Goal: Information Seeking & Learning: Learn about a topic

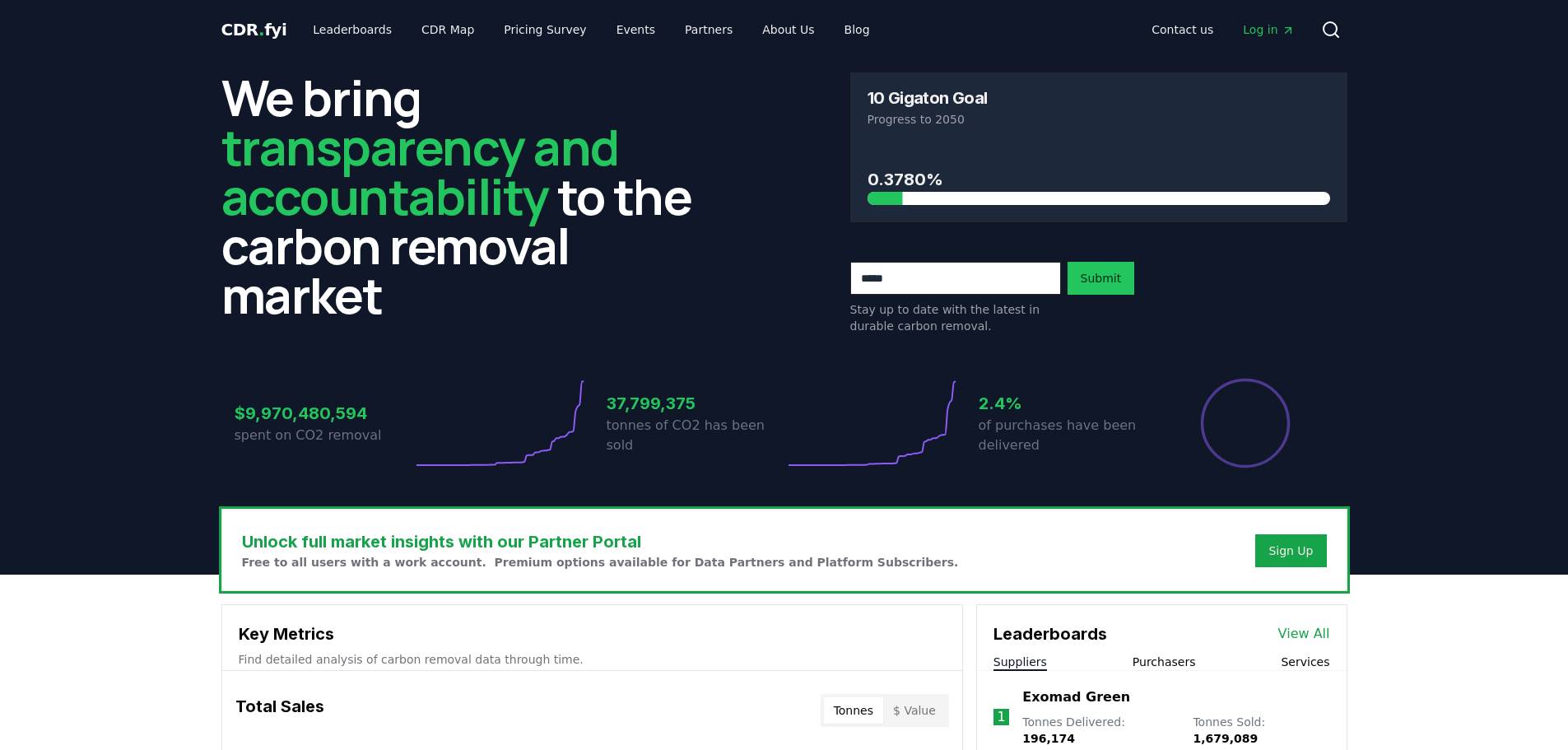
scroll to position [494, 0]
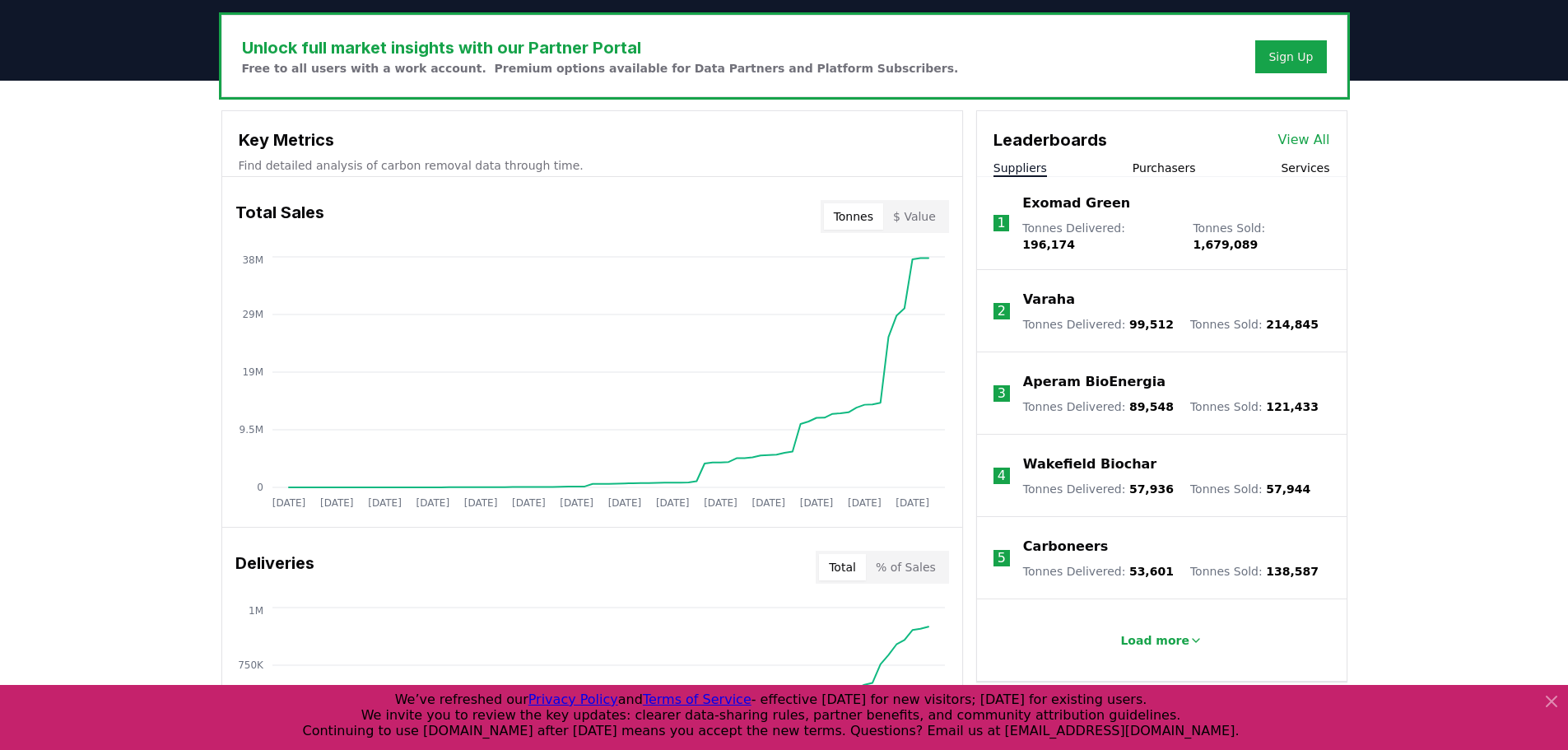
click at [919, 223] on button "$ Value" at bounding box center [914, 216] width 63 height 27
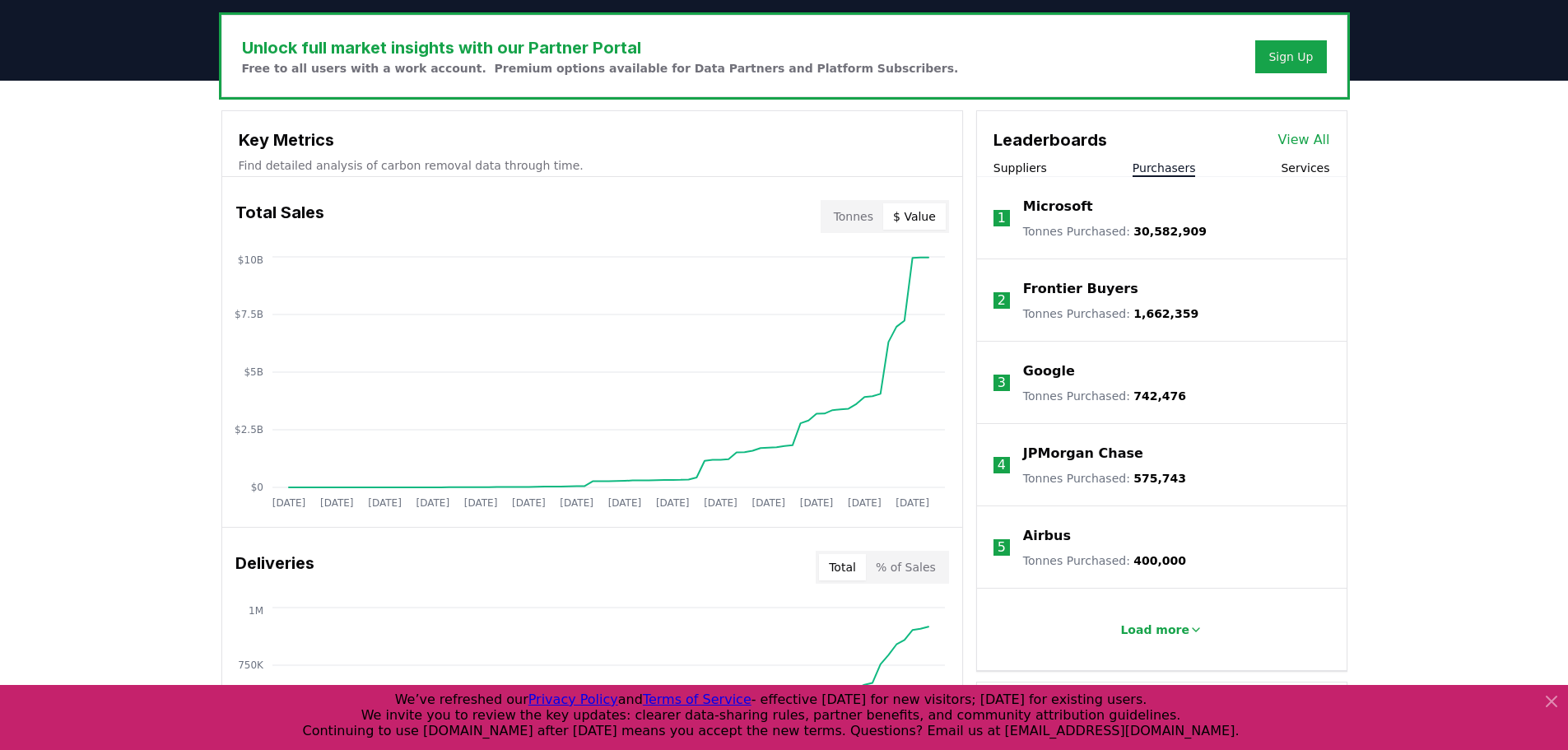
click at [1160, 166] on button "Purchasers" at bounding box center [1165, 168] width 63 height 17
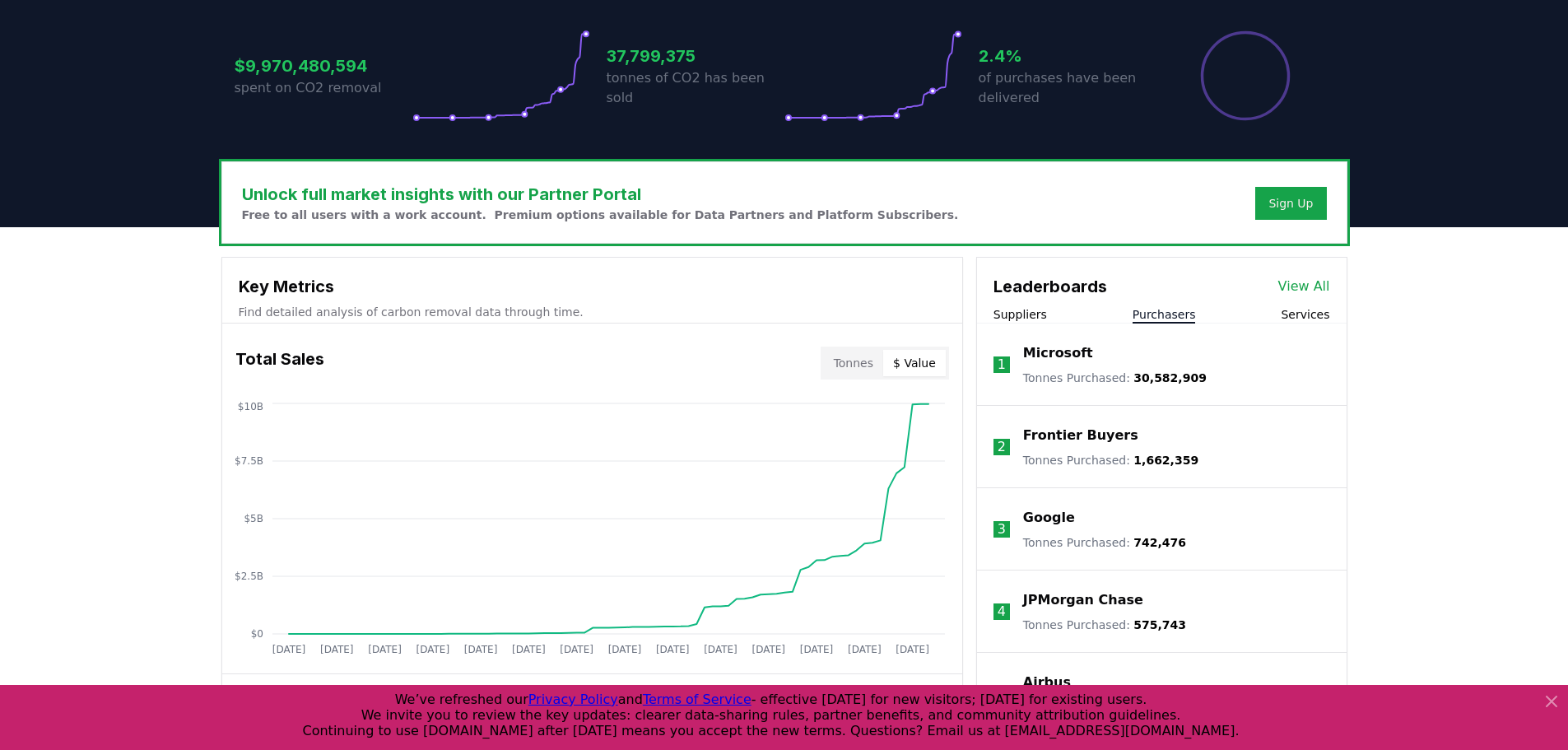
scroll to position [329, 0]
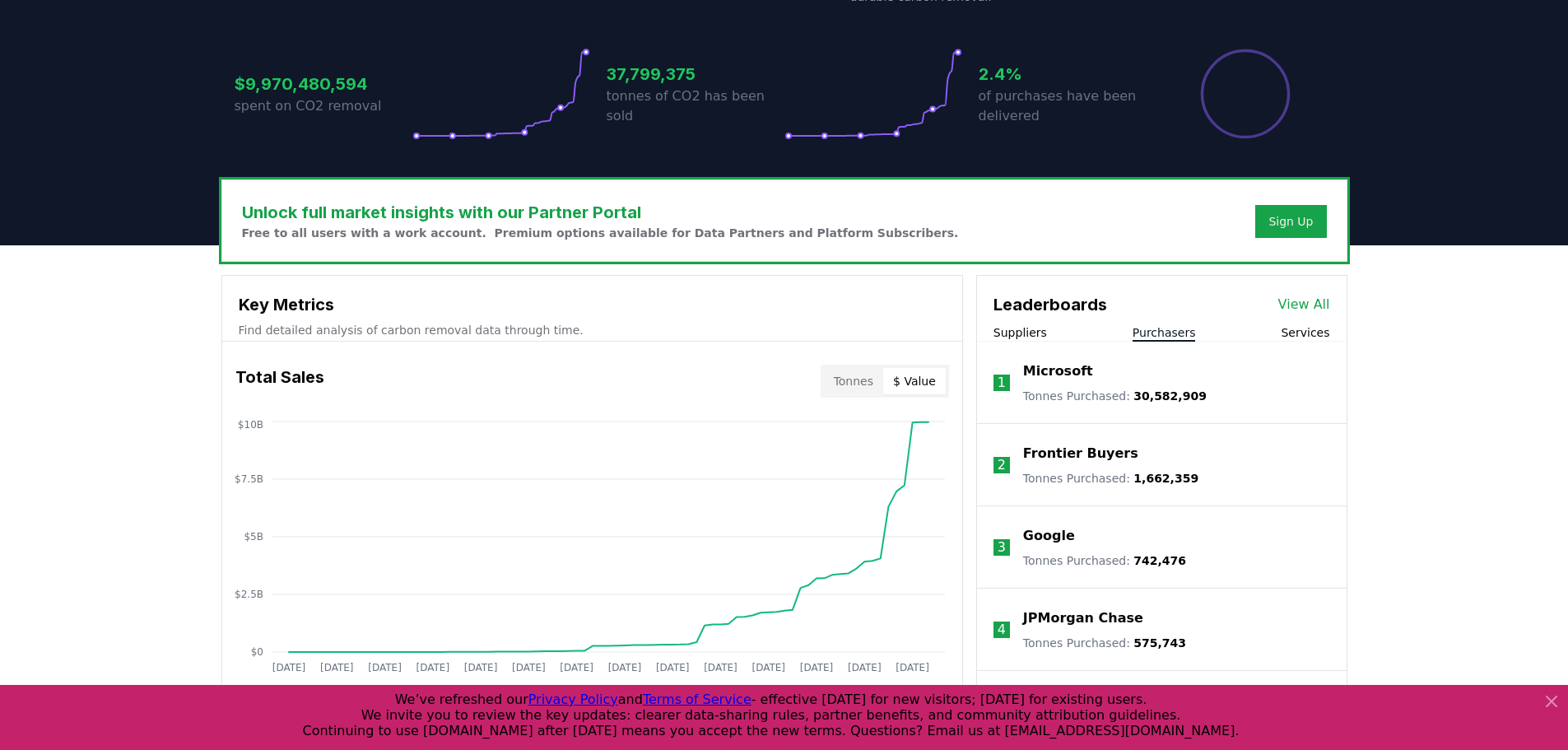
click at [1292, 332] on button "Services" at bounding box center [1305, 332] width 48 height 17
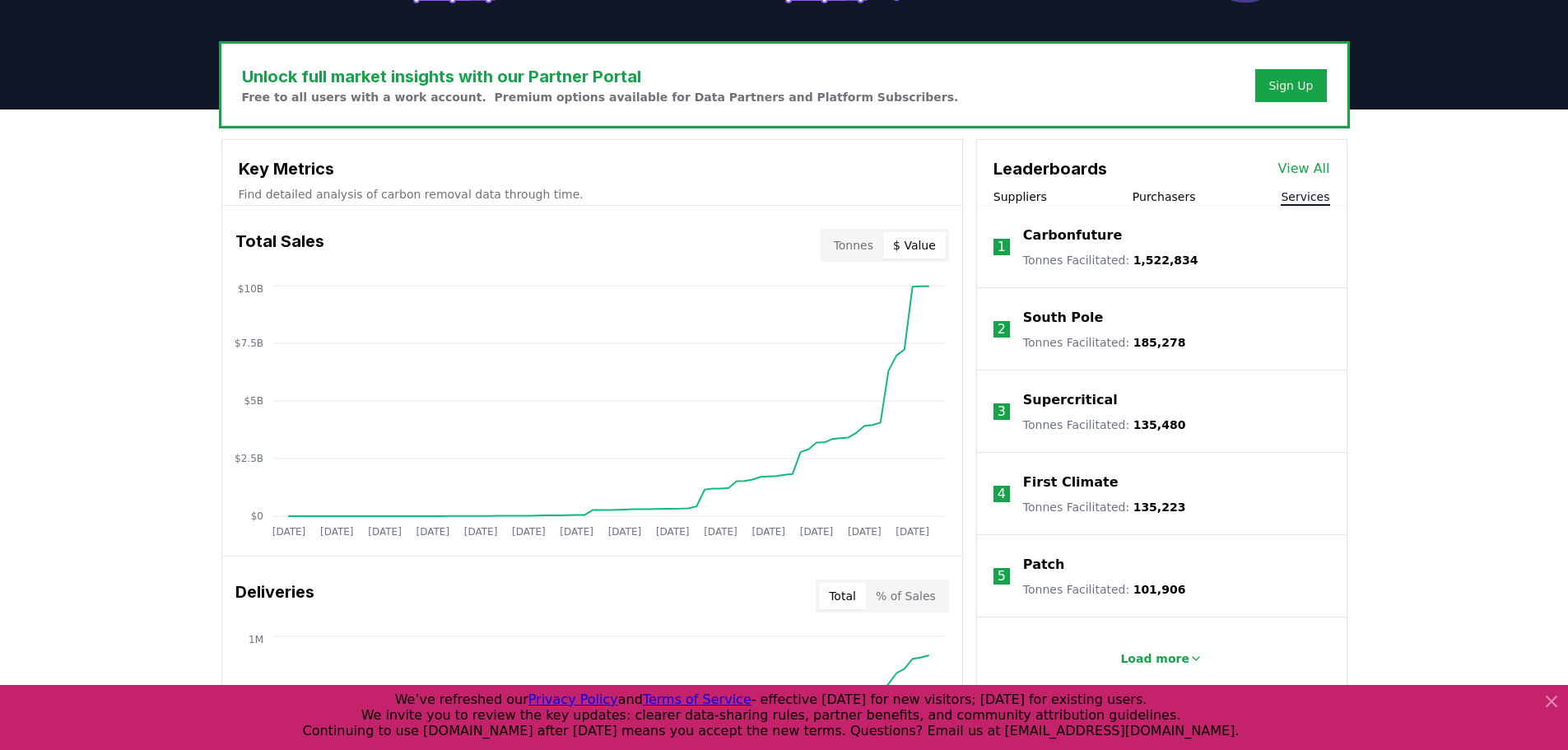
scroll to position [494, 0]
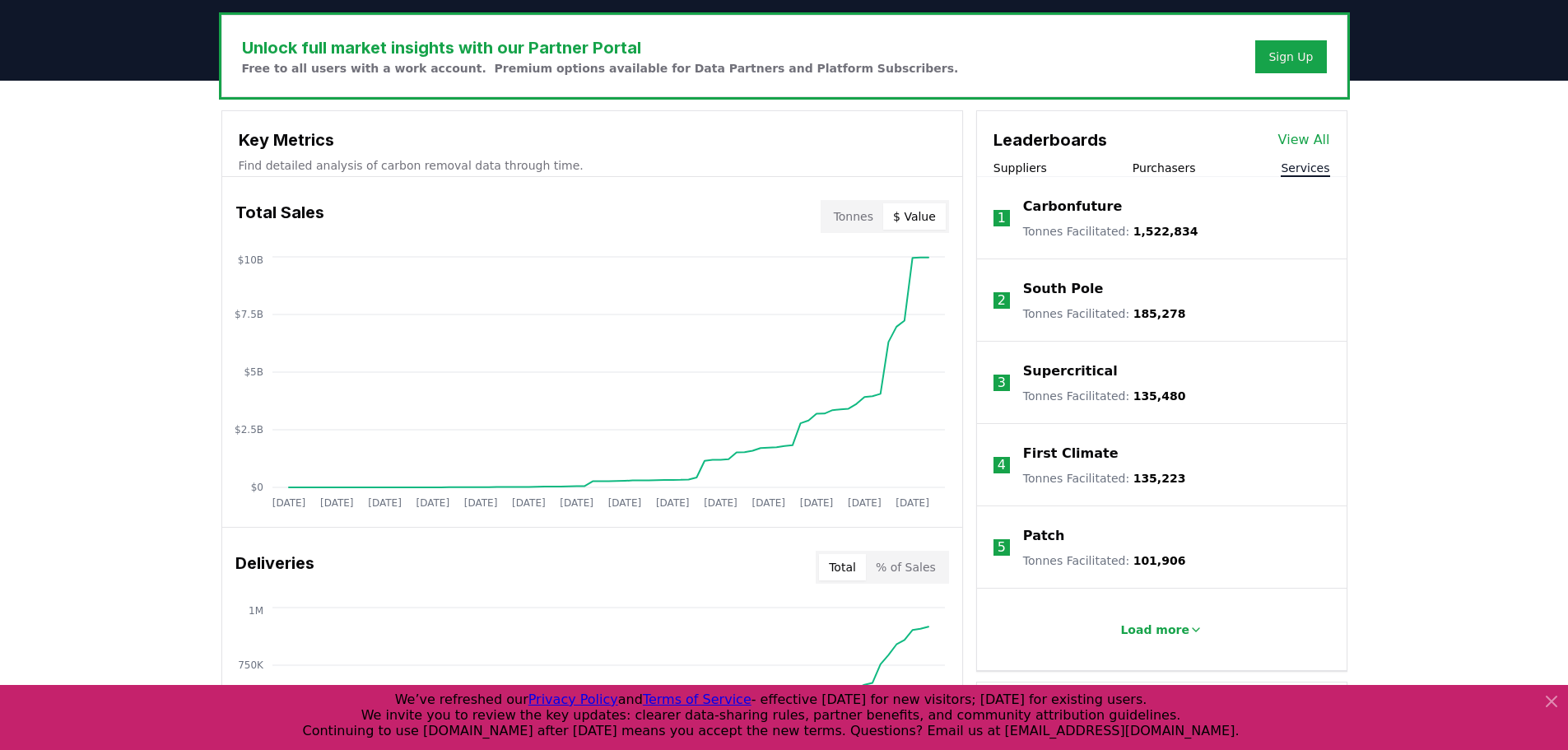
click at [1158, 170] on button "Purchasers" at bounding box center [1165, 168] width 63 height 17
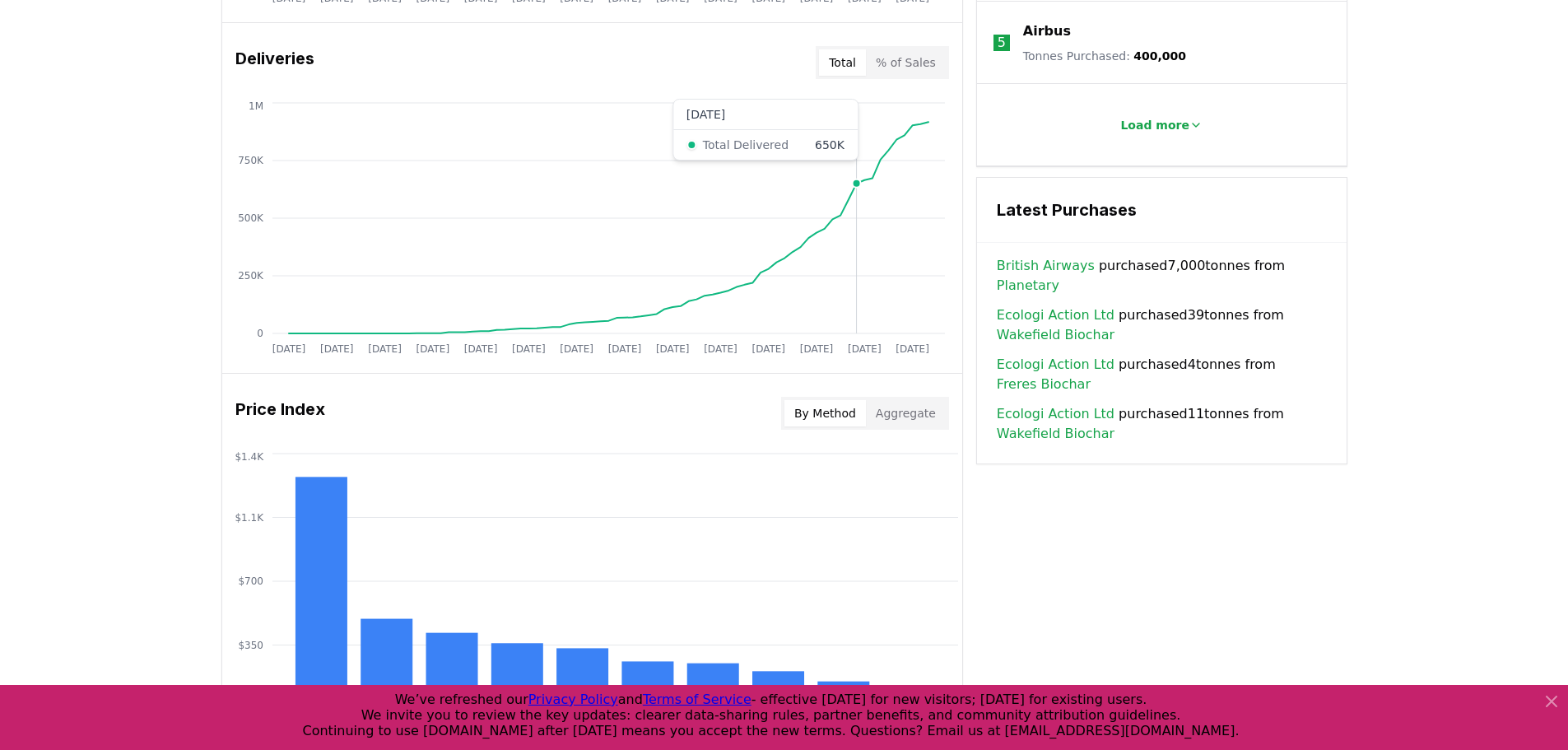
scroll to position [1234, 0]
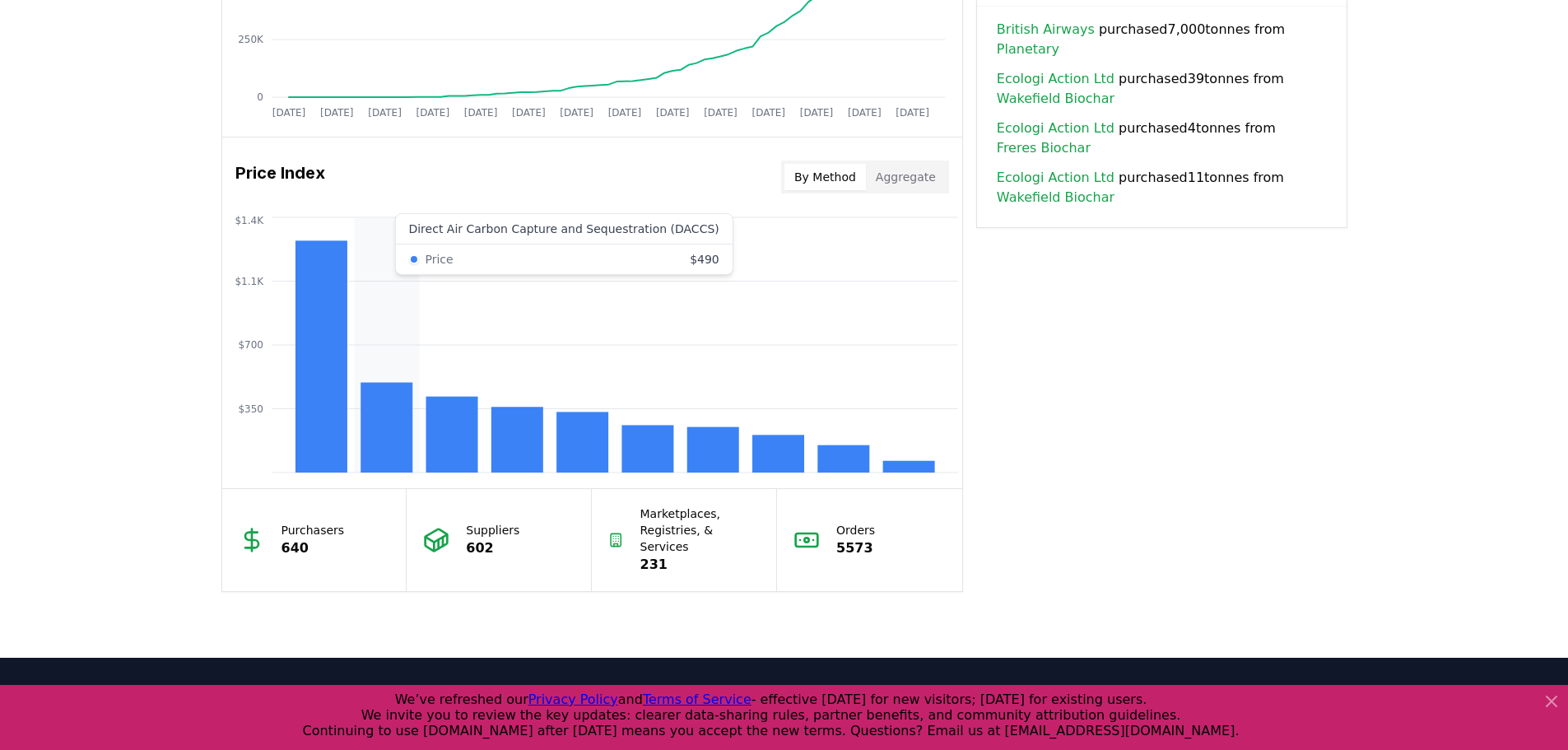
click at [406, 424] on rect at bounding box center [387, 427] width 52 height 89
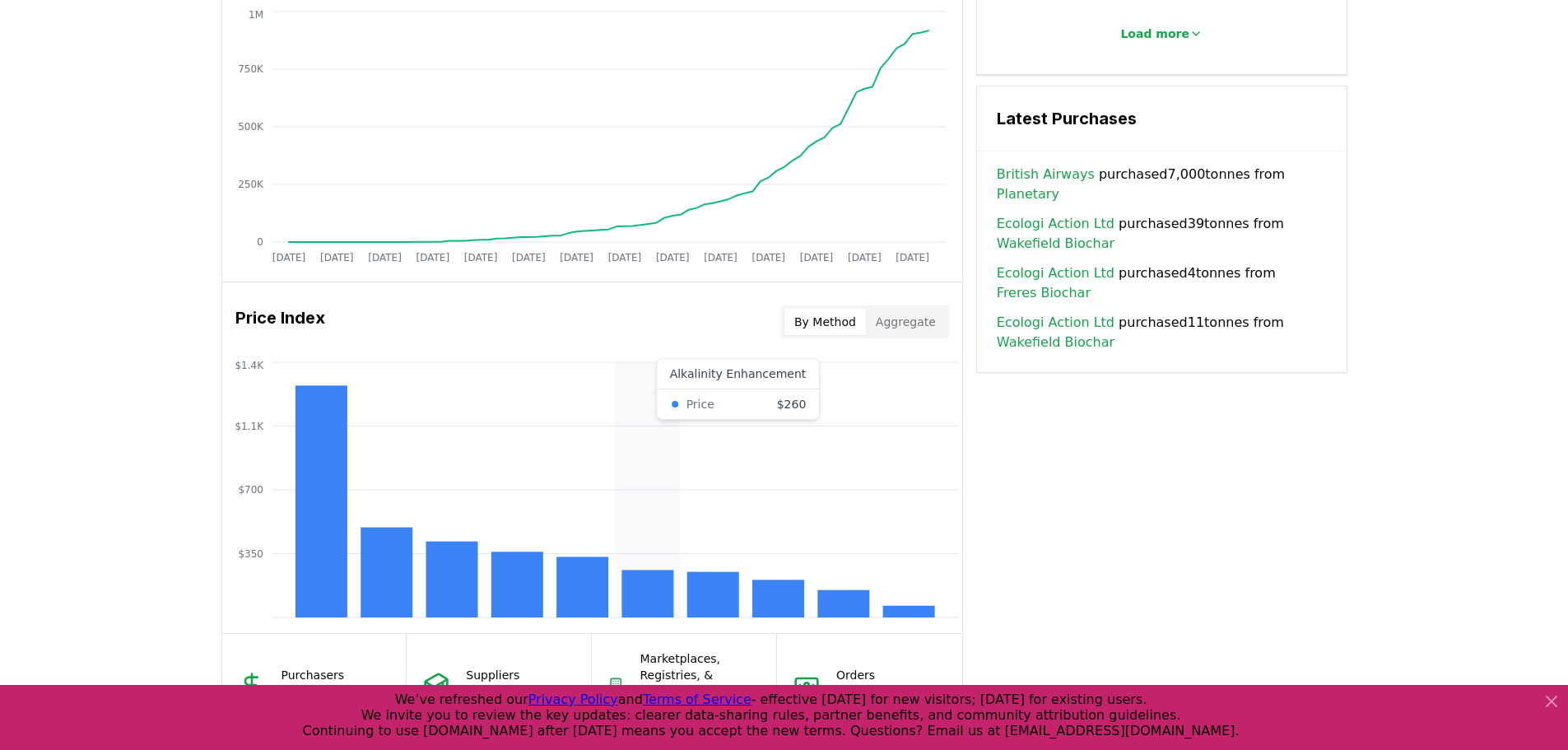
scroll to position [1143, 0]
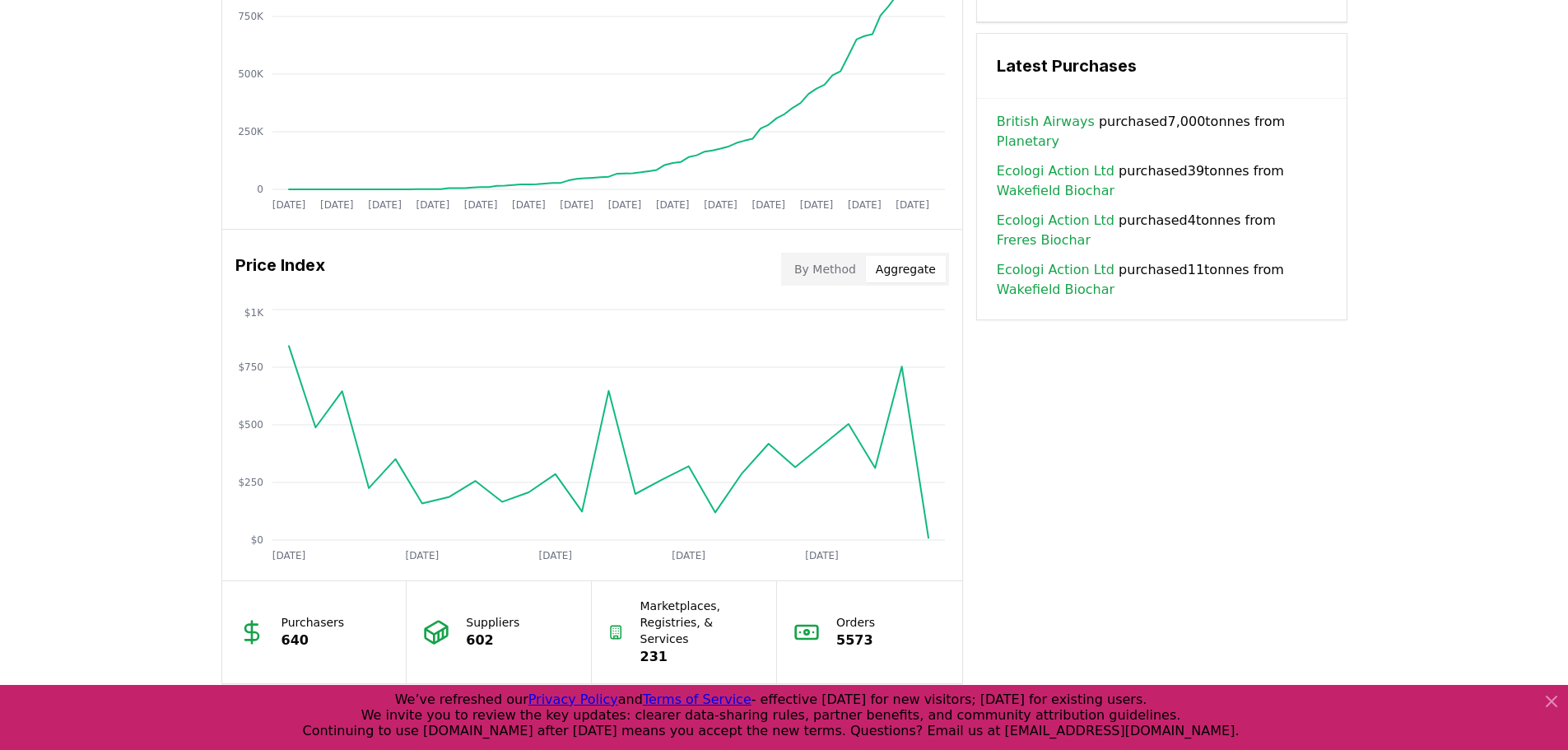
click at [908, 270] on button "Aggregate" at bounding box center [906, 269] width 80 height 27
click at [853, 267] on button "By Method" at bounding box center [825, 269] width 82 height 27
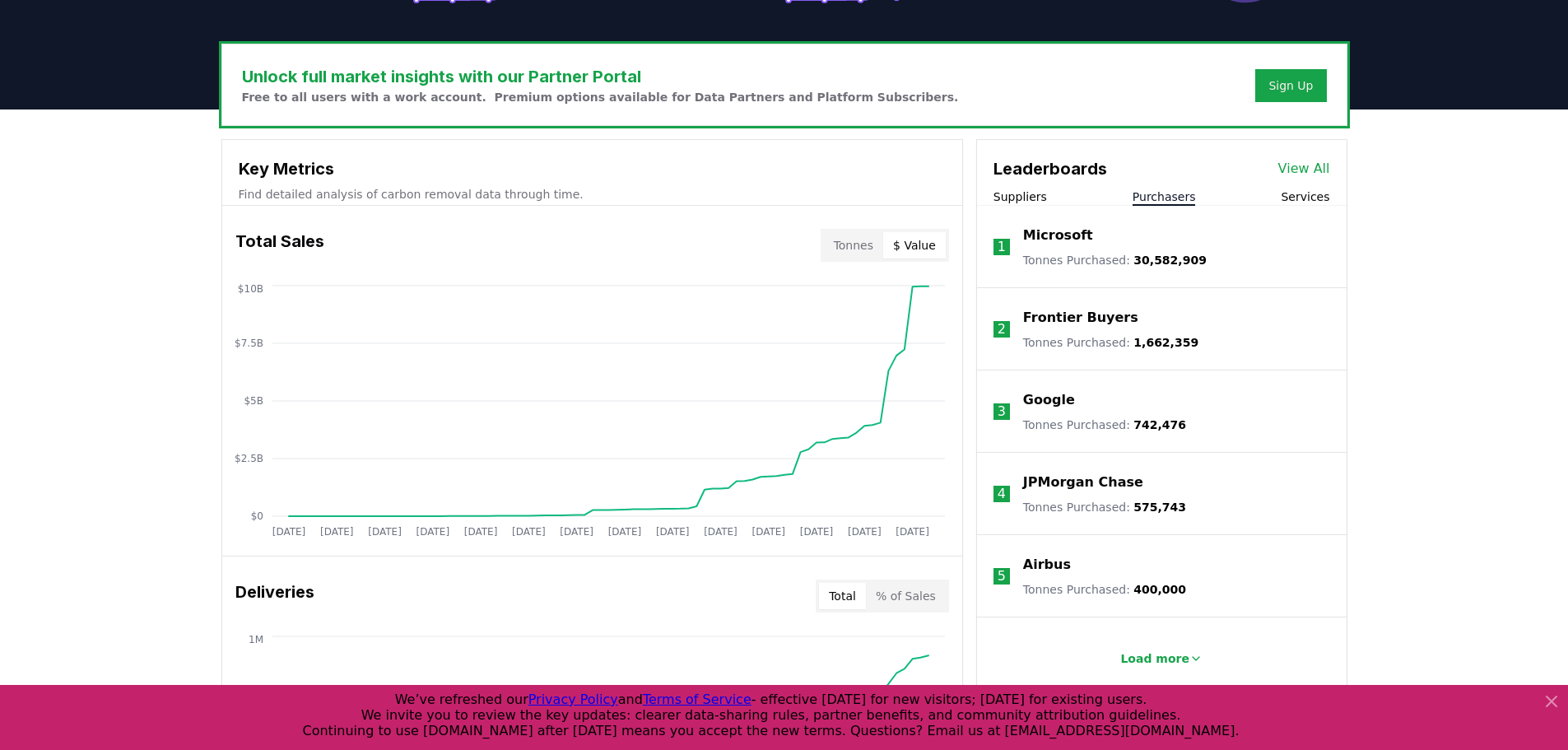
scroll to position [494, 0]
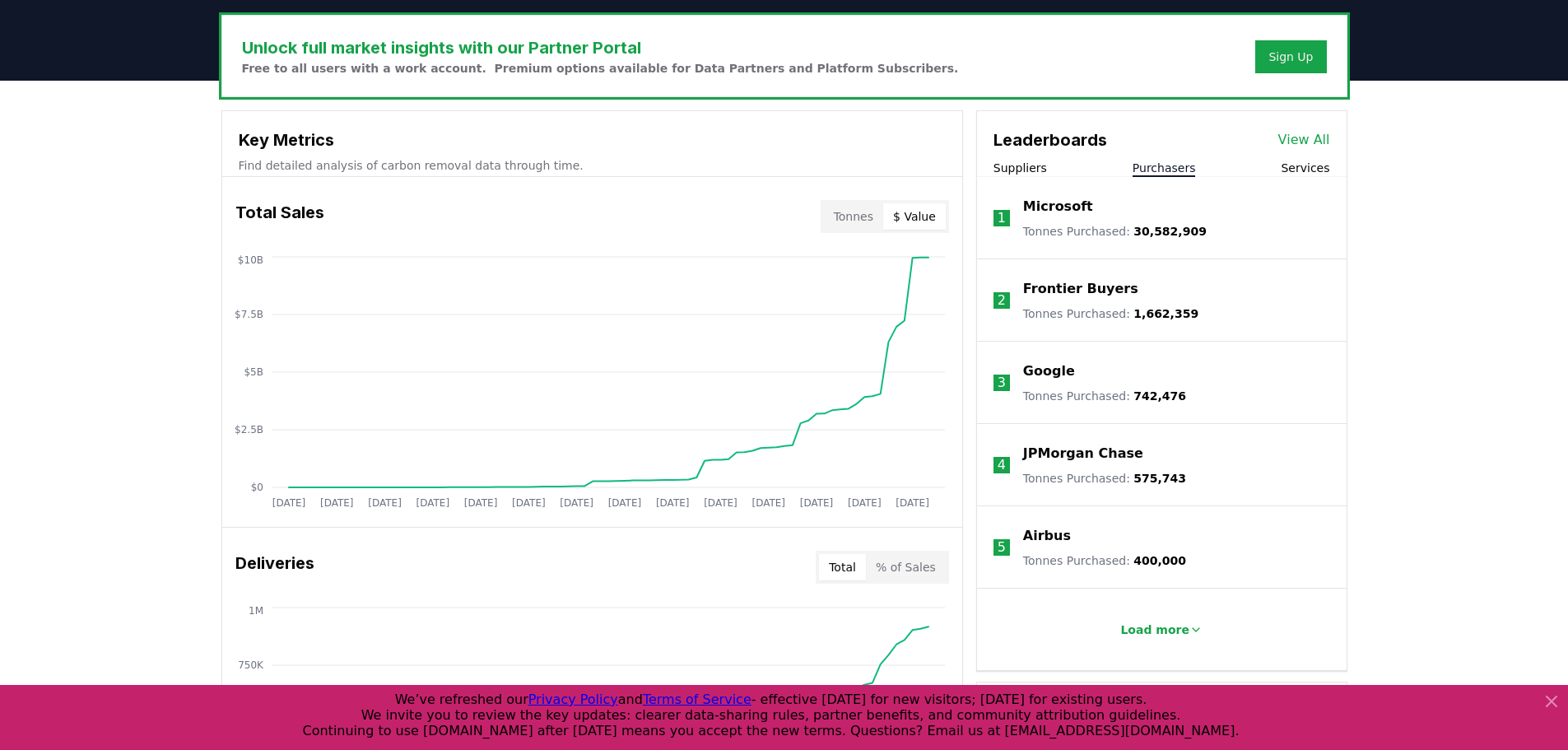
click at [868, 223] on button "Tonnes" at bounding box center [853, 216] width 59 height 27
click at [870, 217] on button "Tonnes" at bounding box center [853, 216] width 59 height 27
click at [925, 222] on button "$ Value" at bounding box center [914, 216] width 63 height 27
click at [880, 220] on button "Tonnes" at bounding box center [853, 216] width 59 height 27
click at [928, 222] on button "$ Value" at bounding box center [914, 216] width 63 height 27
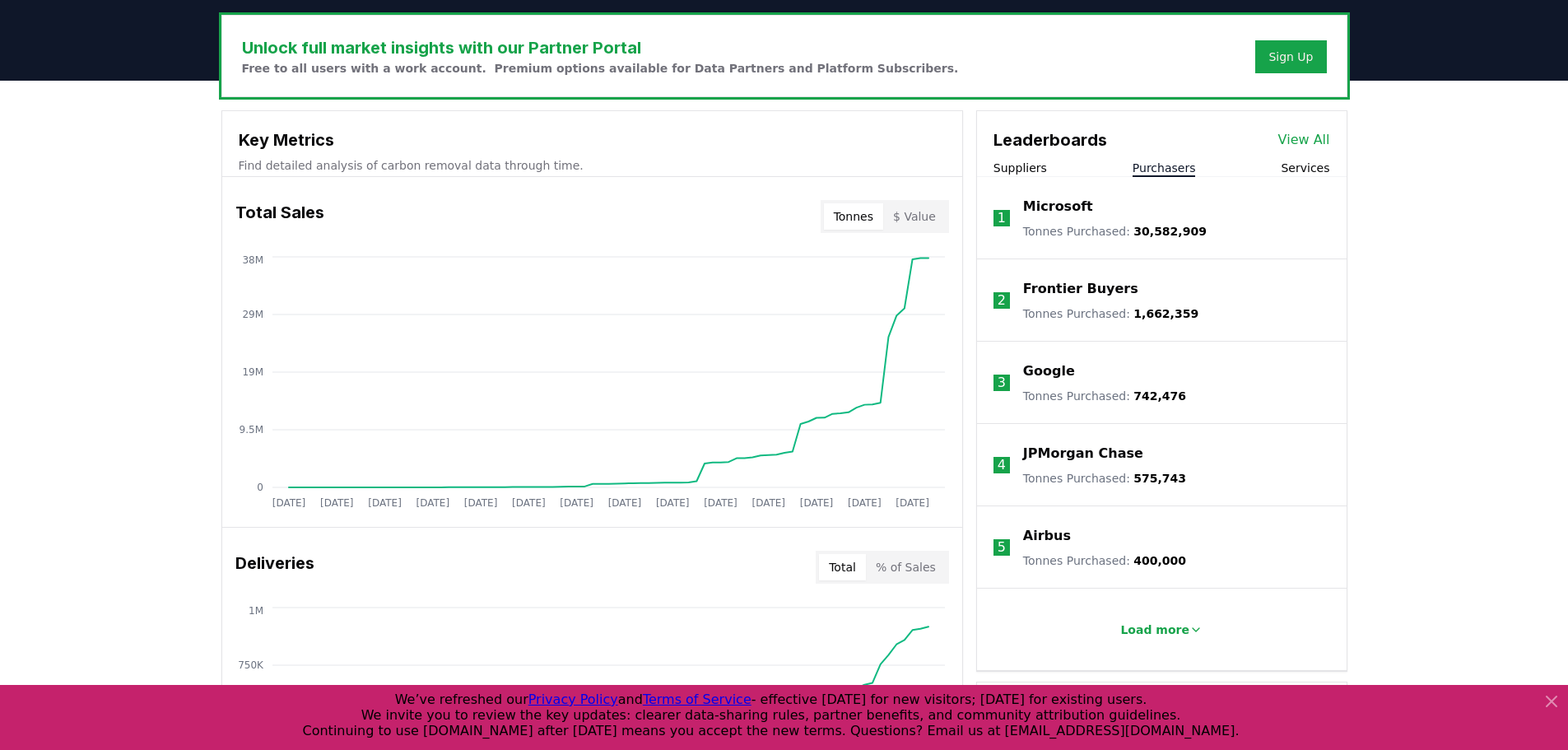
click at [871, 218] on button "Tonnes" at bounding box center [853, 216] width 59 height 27
click at [926, 218] on button "$ Value" at bounding box center [914, 216] width 63 height 27
click at [869, 221] on button "Tonnes" at bounding box center [853, 216] width 59 height 27
click at [907, 221] on button "$ Value" at bounding box center [914, 216] width 63 height 27
click at [915, 221] on button "$ Value" at bounding box center [914, 216] width 63 height 27
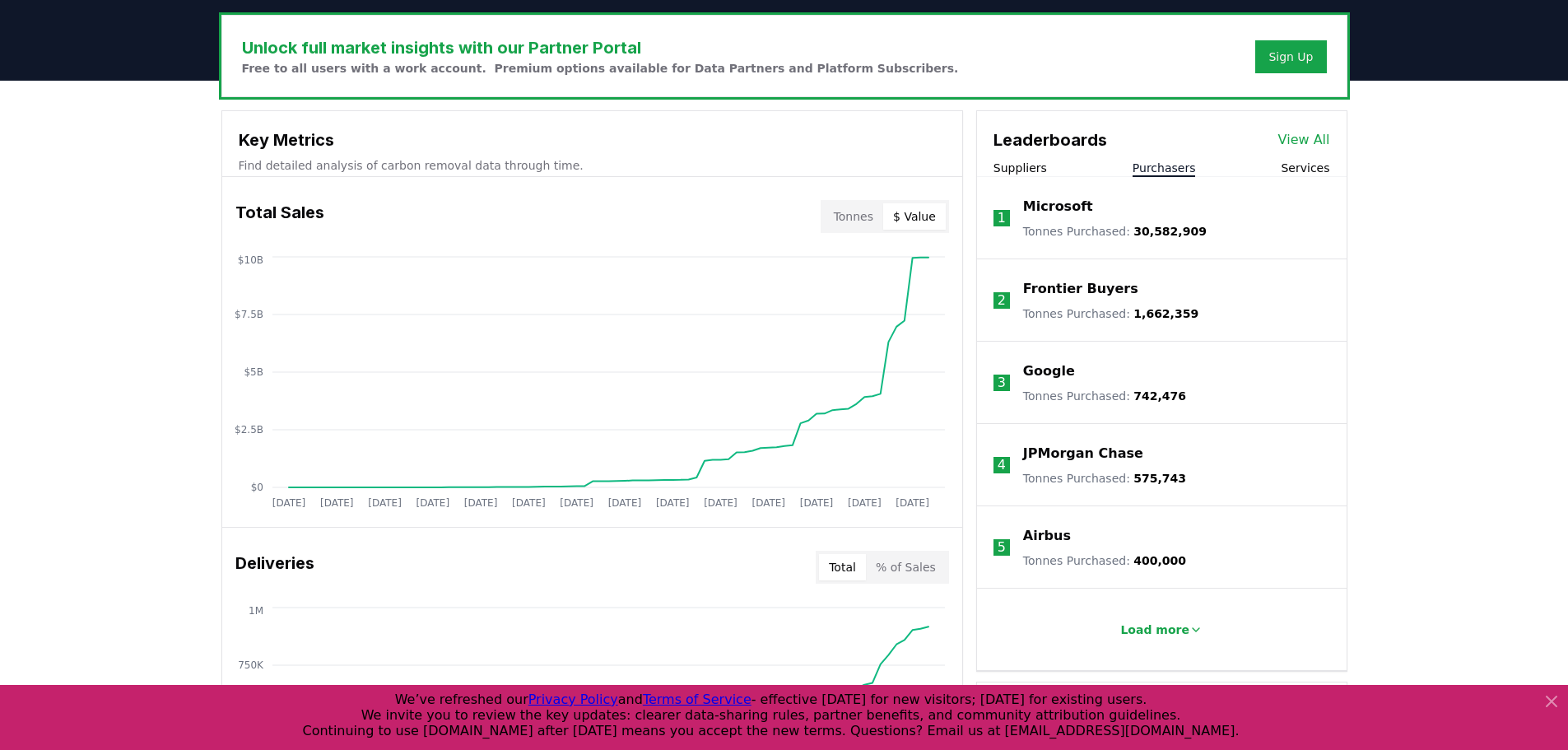
click at [881, 220] on button "Tonnes" at bounding box center [853, 216] width 59 height 27
click at [912, 218] on button "$ Value" at bounding box center [914, 216] width 63 height 27
click at [927, 288] on icon "[DATE] [DATE] [DATE] [DATE] [DATE] [DATE] [DATE] [DATE] [DATE] [DATE] [DATE] [D…" at bounding box center [586, 383] width 727 height 263
click at [861, 204] on button "Tonnes" at bounding box center [853, 216] width 59 height 27
click at [912, 218] on button "$ Value" at bounding box center [914, 216] width 63 height 27
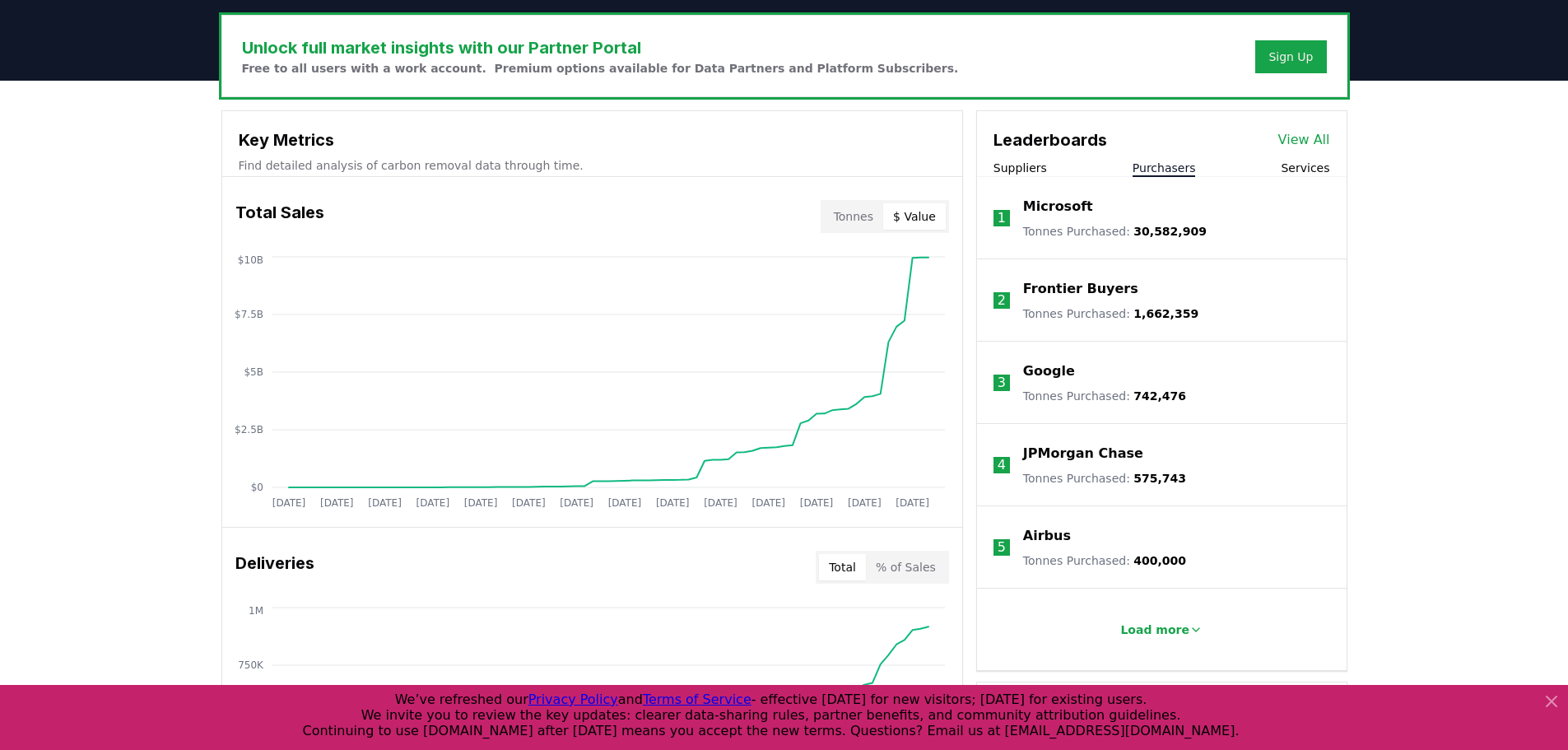
click at [875, 215] on button "Tonnes" at bounding box center [853, 216] width 59 height 27
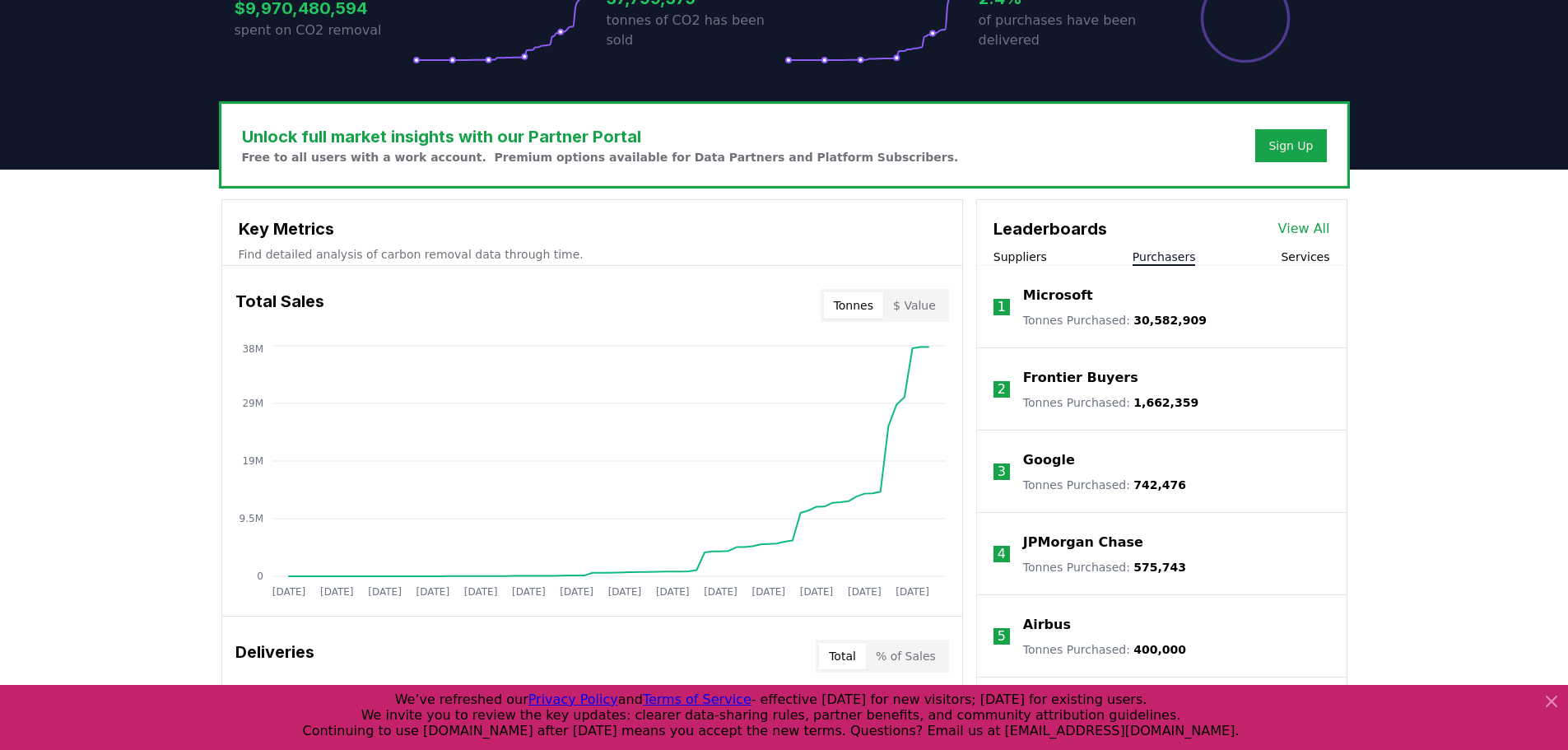
scroll to position [412, 0]
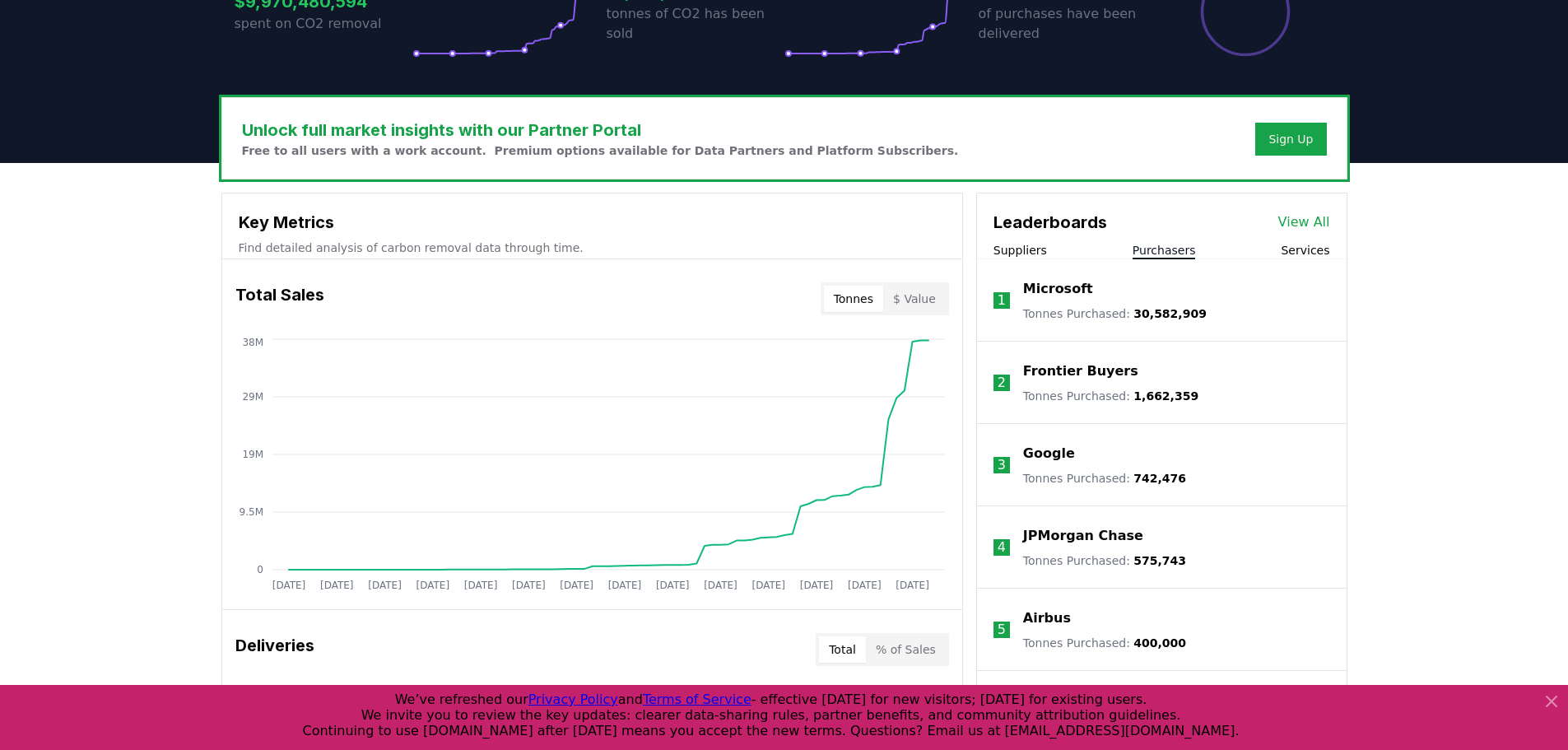
click at [1293, 252] on button "Services" at bounding box center [1305, 251] width 48 height 17
click at [1163, 252] on button "Purchasers" at bounding box center [1165, 251] width 63 height 17
click at [1297, 256] on button "Services" at bounding box center [1305, 251] width 48 height 17
drag, startPoint x: 1134, startPoint y: 281, endPoint x: 1021, endPoint y: 279, distance: 113.0
click at [1021, 279] on li "1 Carbonfuture Tonnes Facilitated : 1,522,834" at bounding box center [1162, 300] width 369 height 83
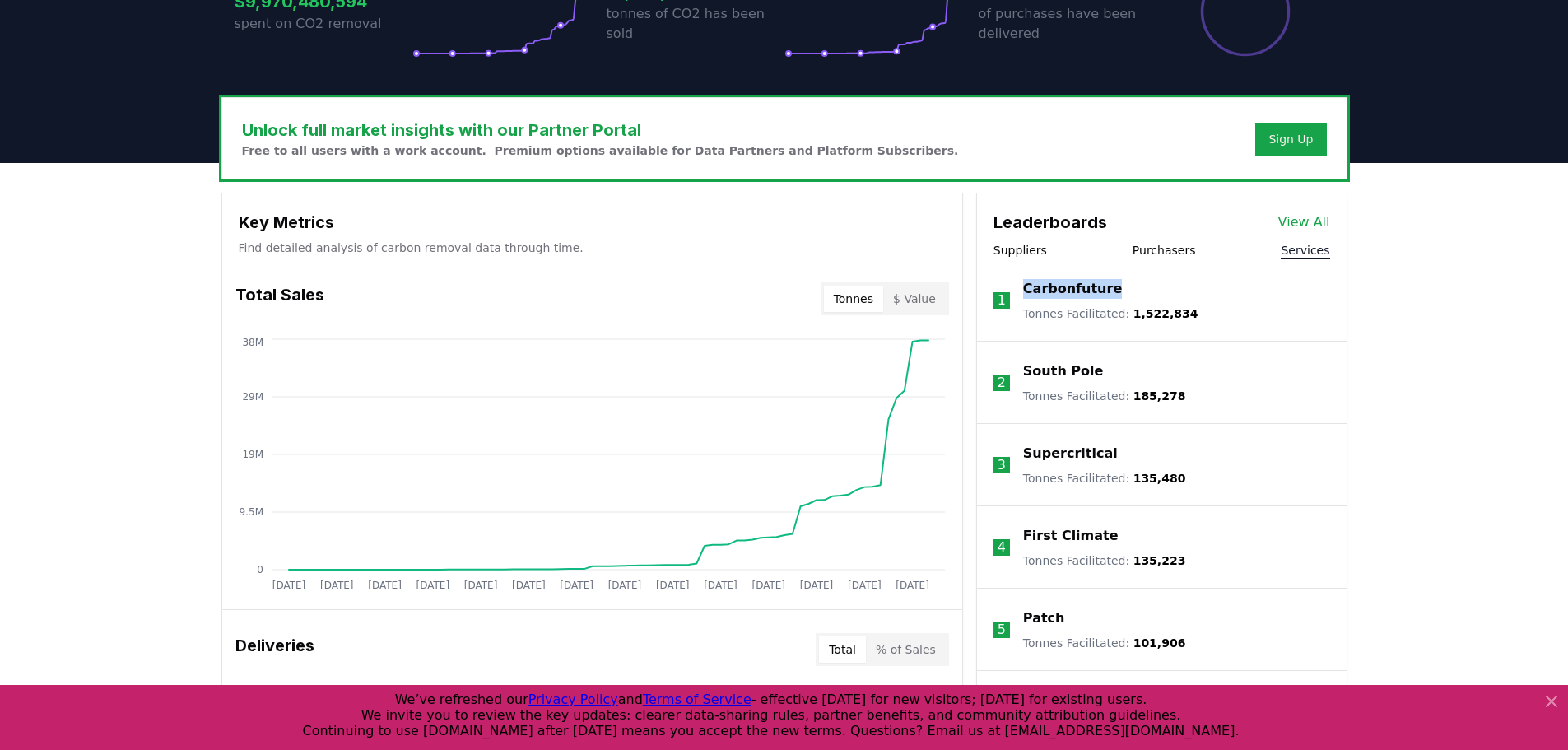
copy p "Carbonfuture"
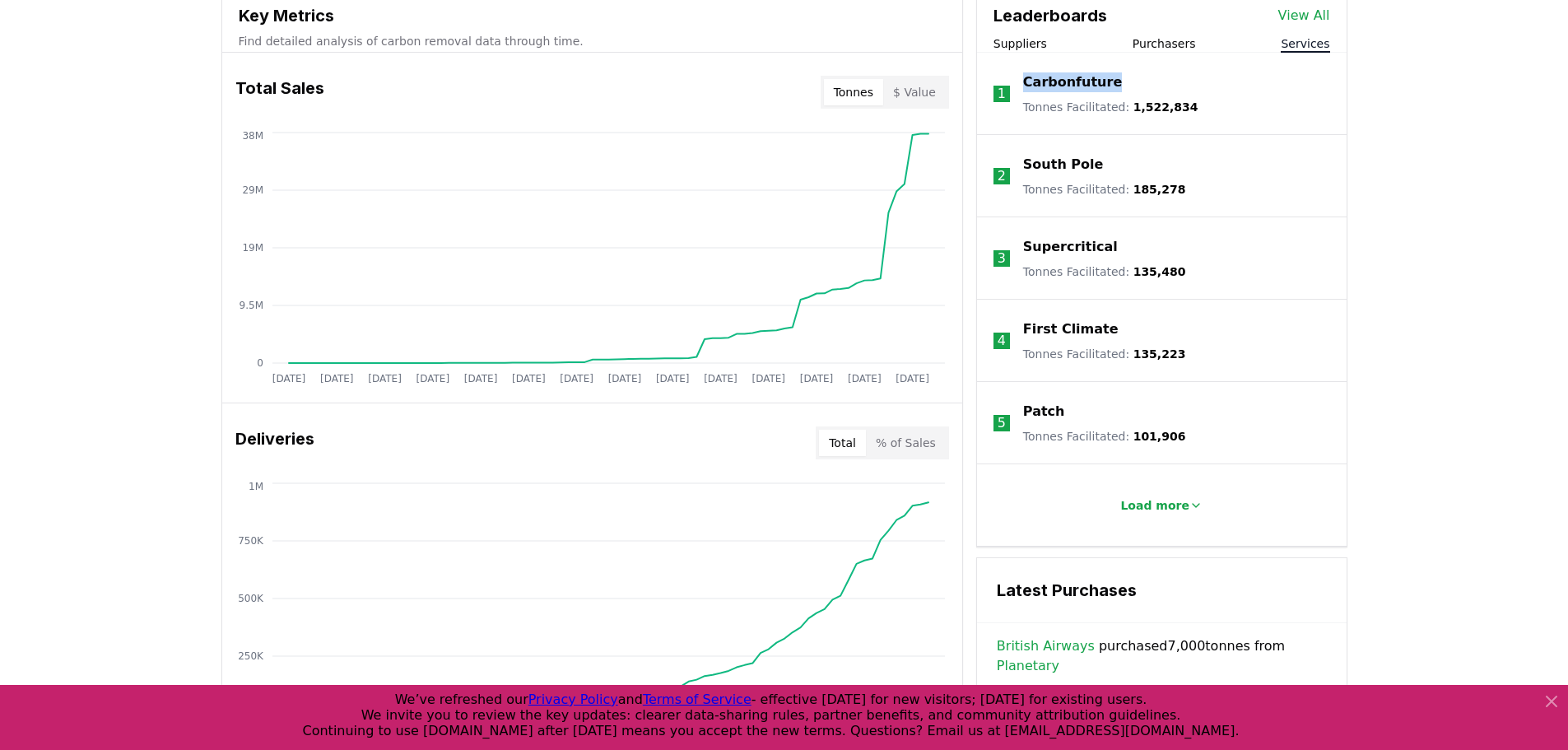
scroll to position [658, 0]
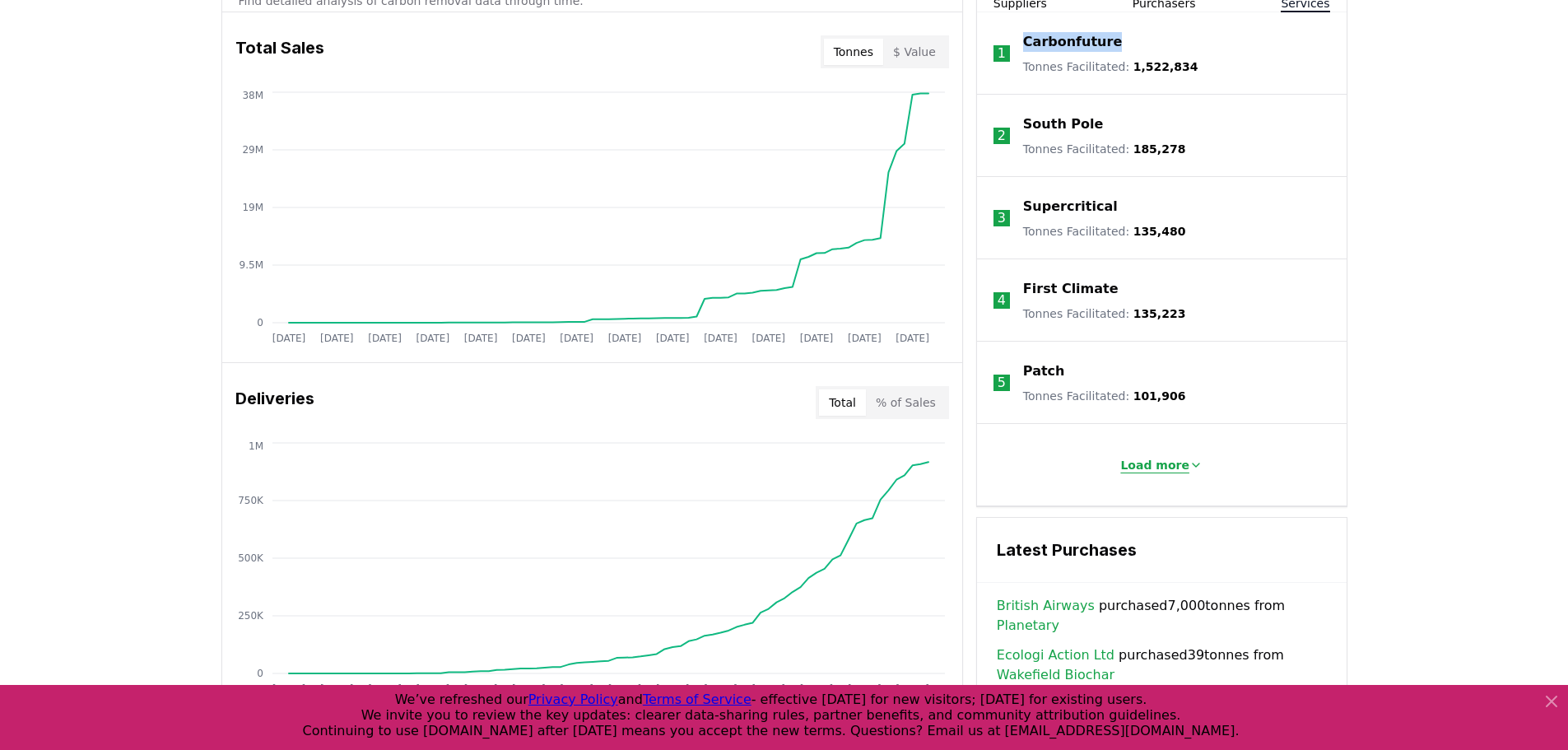
click at [1153, 460] on p "Load more" at bounding box center [1154, 465] width 69 height 17
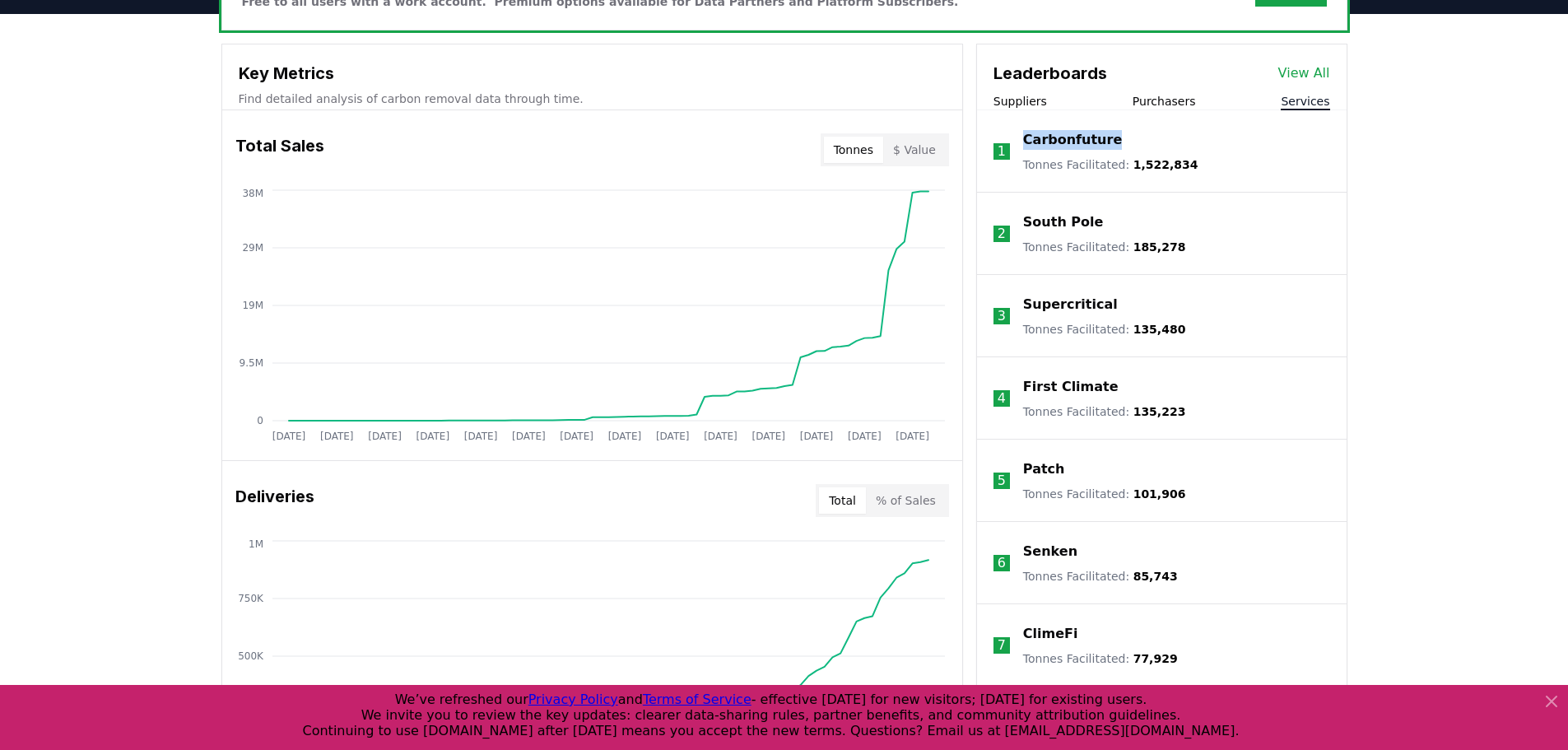
scroll to position [494, 0]
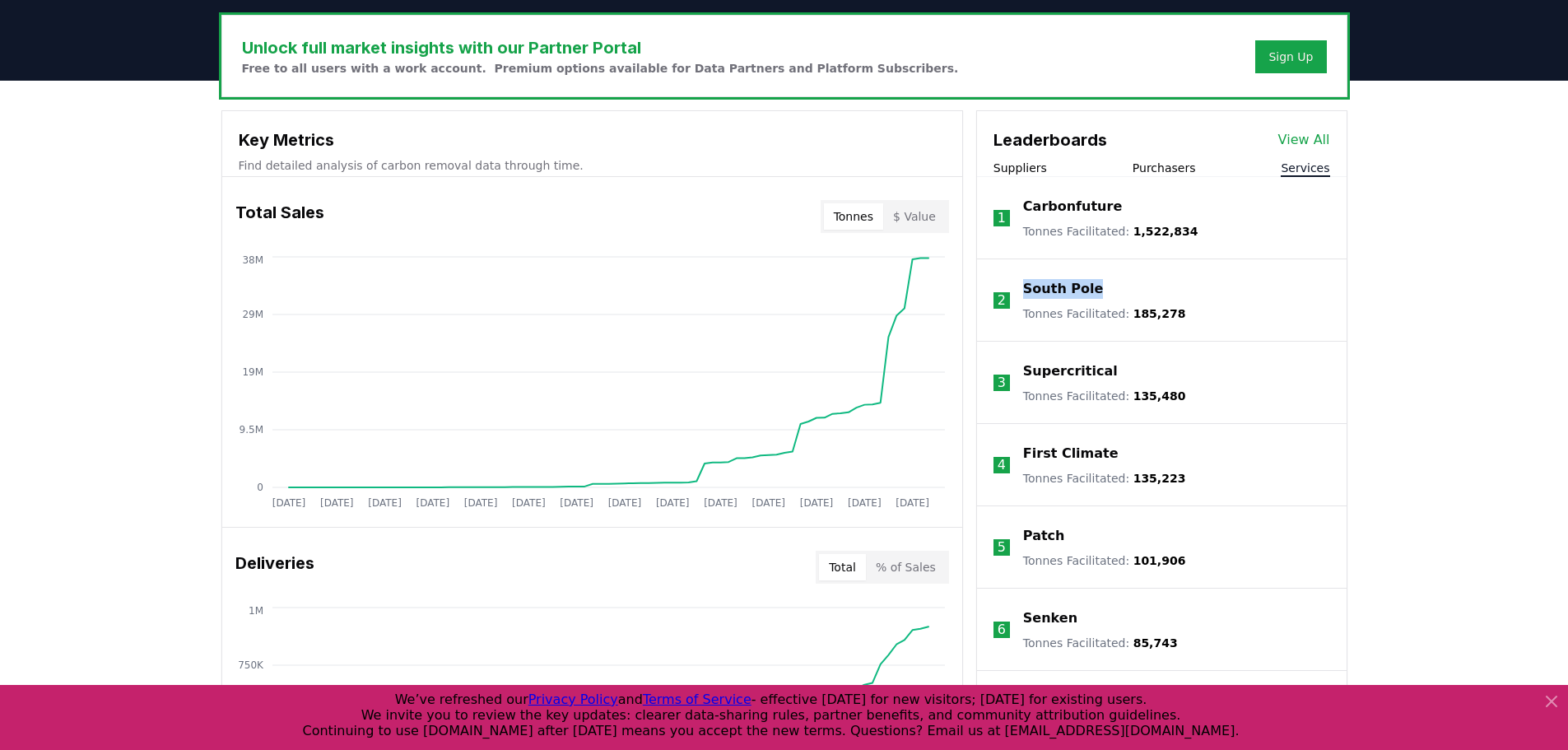
drag, startPoint x: 1067, startPoint y: 281, endPoint x: 1093, endPoint y: 226, distance: 60.8
click at [1017, 281] on li "2 South Pole Tonnes Facilitated : 185,278" at bounding box center [1162, 300] width 369 height 83
copy p "South Pole"
click at [920, 210] on button "$ Value" at bounding box center [914, 216] width 63 height 27
click at [857, 226] on button "Tonnes" at bounding box center [853, 216] width 59 height 27
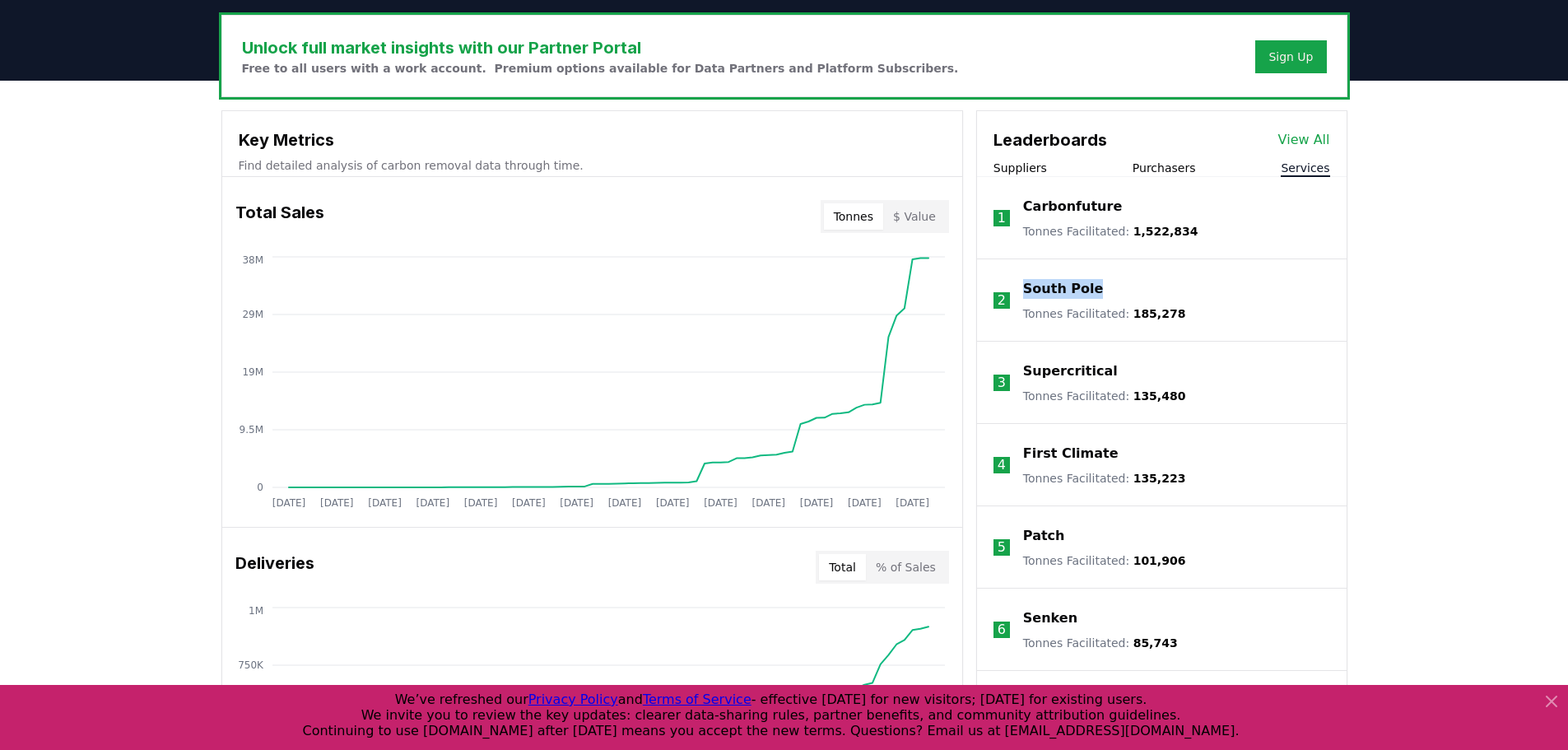
click at [911, 210] on button "$ Value" at bounding box center [914, 216] width 63 height 27
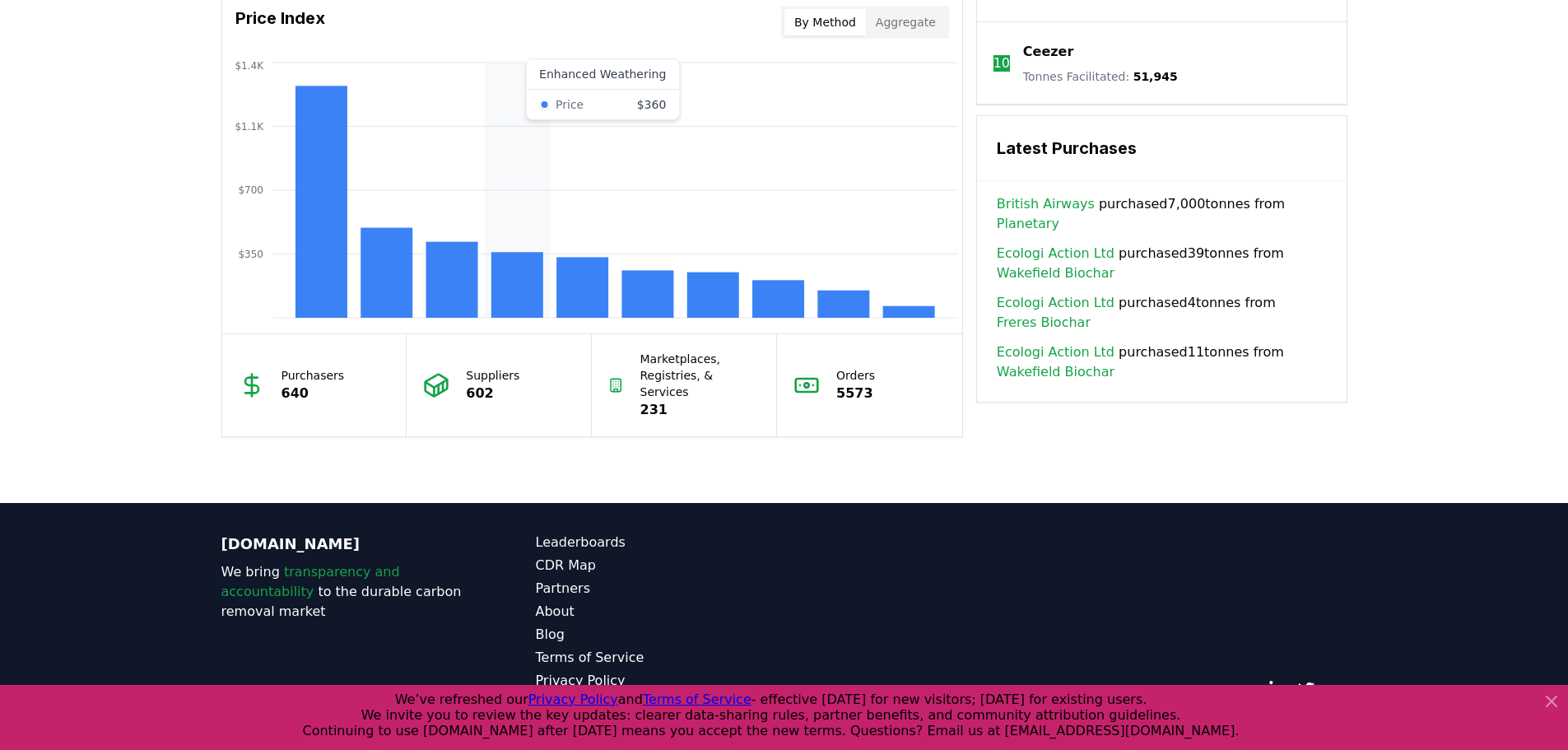
scroll to position [1307, 0]
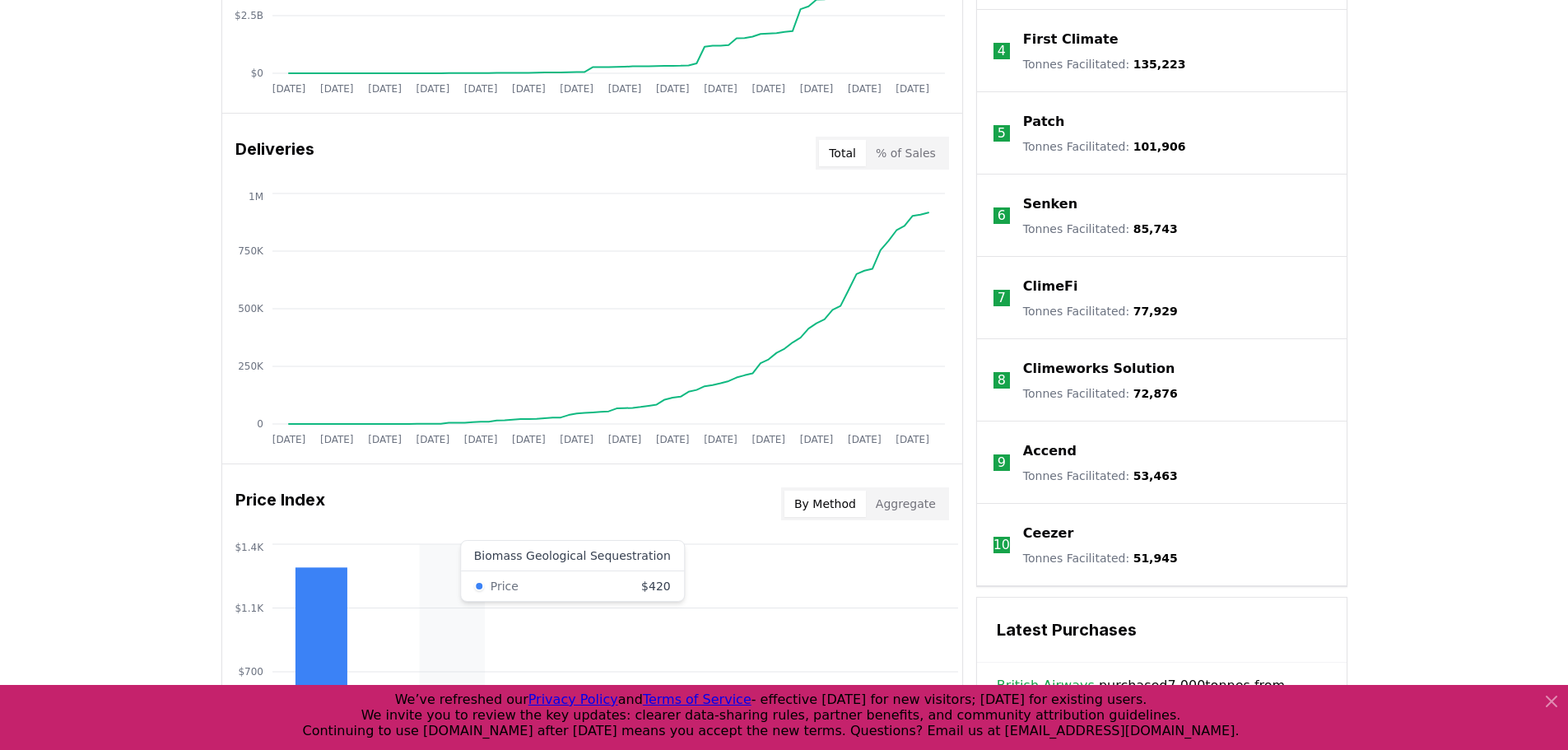
scroll to position [1060, 0]
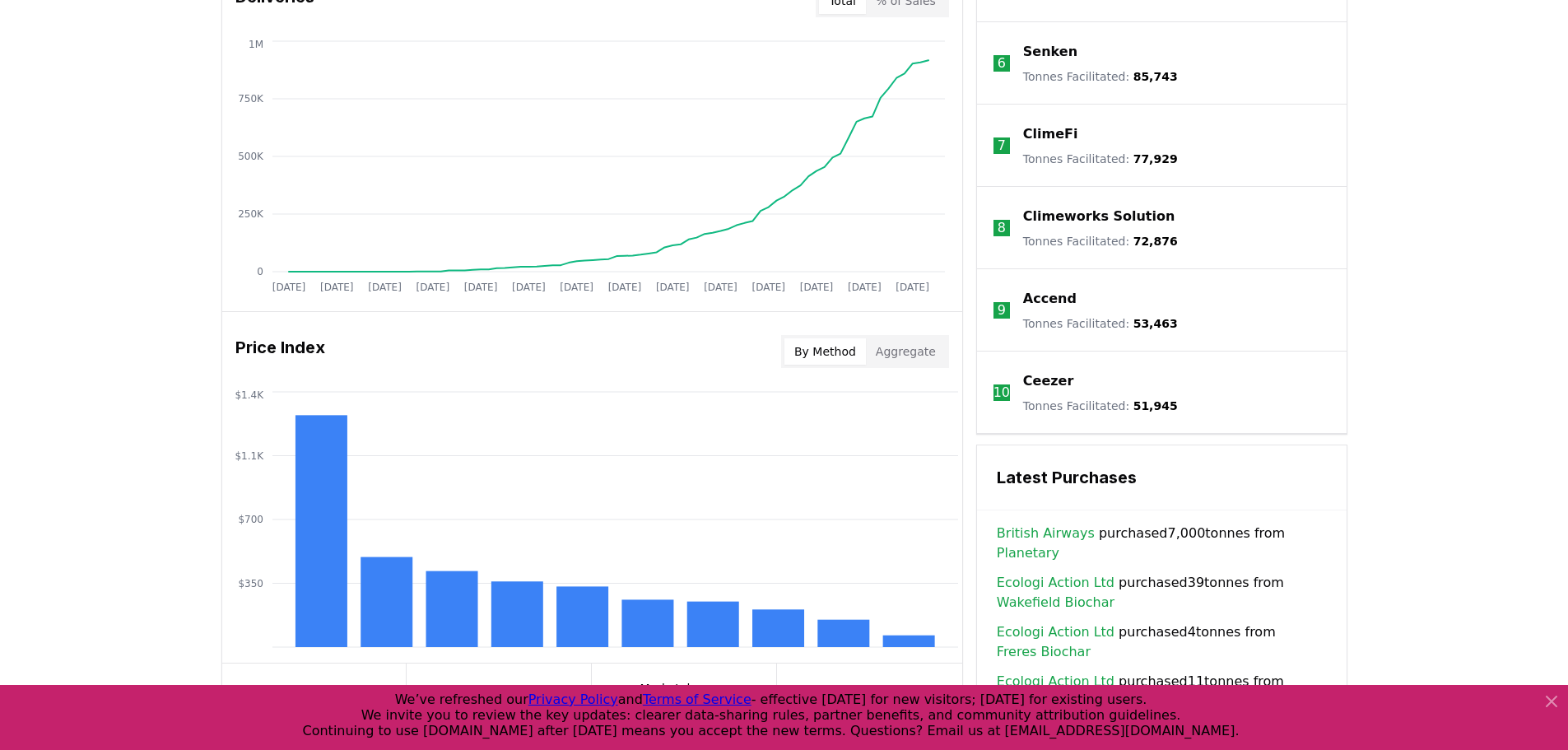
click at [119, 423] on div "Unlock full market insights with our Partner Portal Free to all users with a wo…" at bounding box center [784, 173] width 1568 height 1317
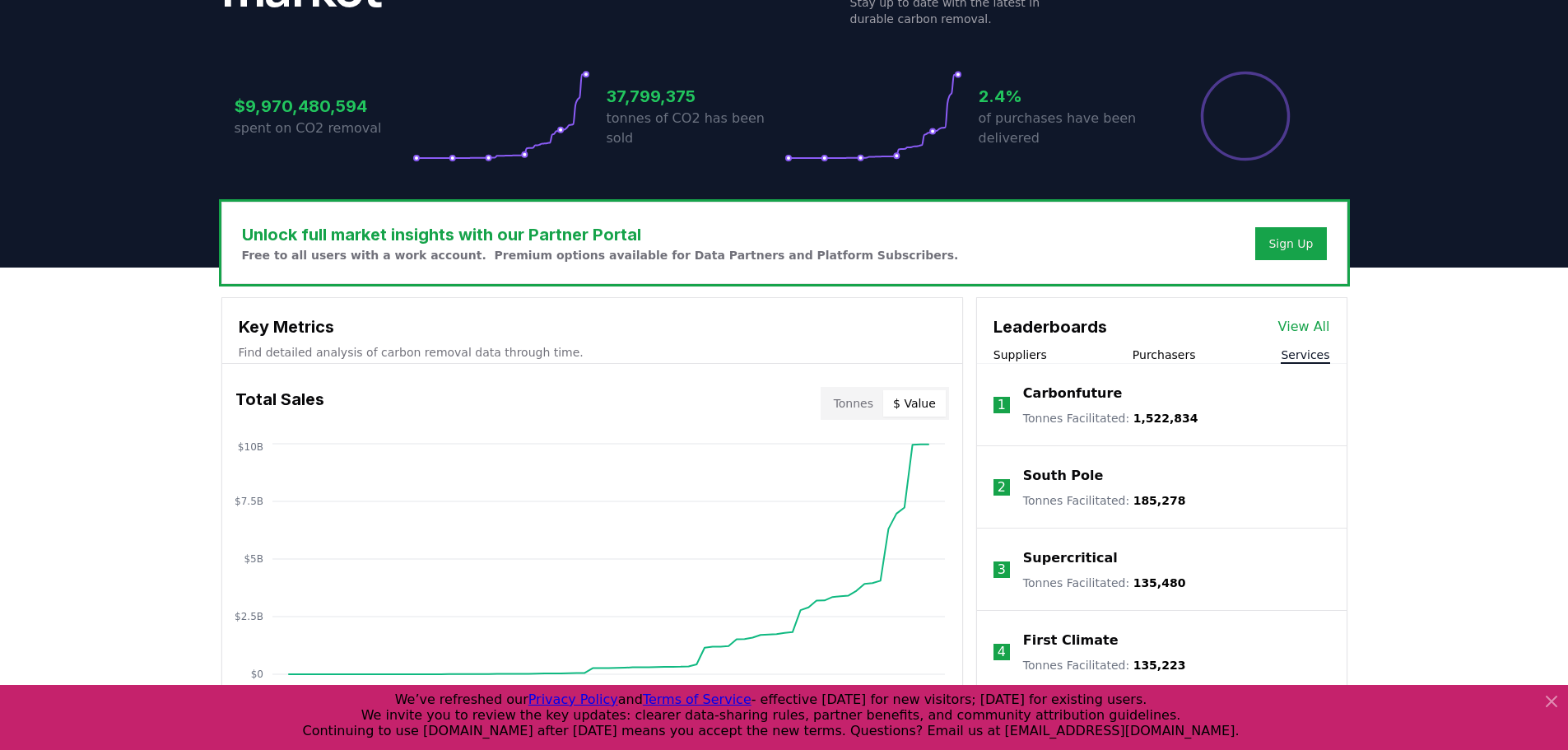
scroll to position [412, 0]
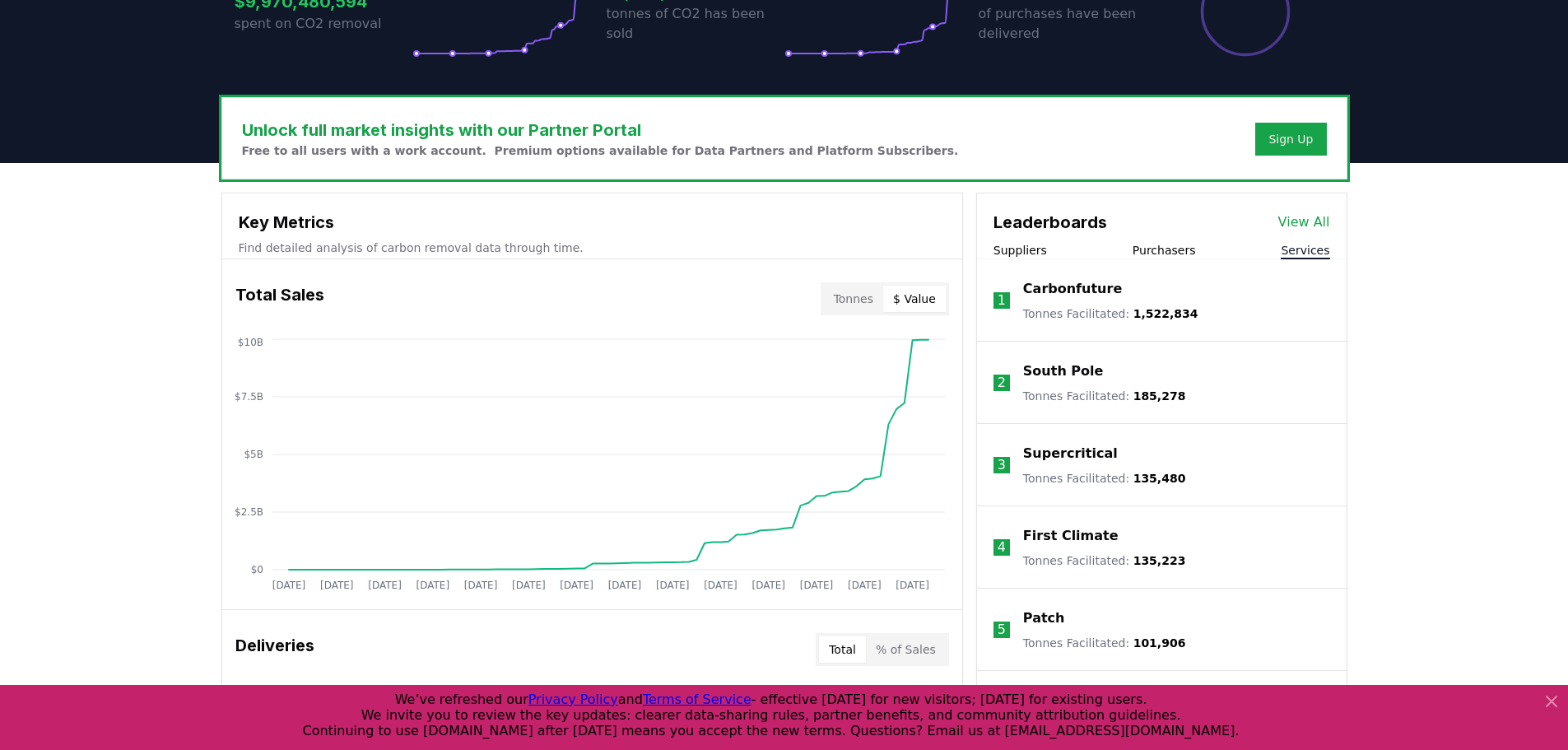
click at [881, 296] on button "Tonnes" at bounding box center [853, 299] width 59 height 27
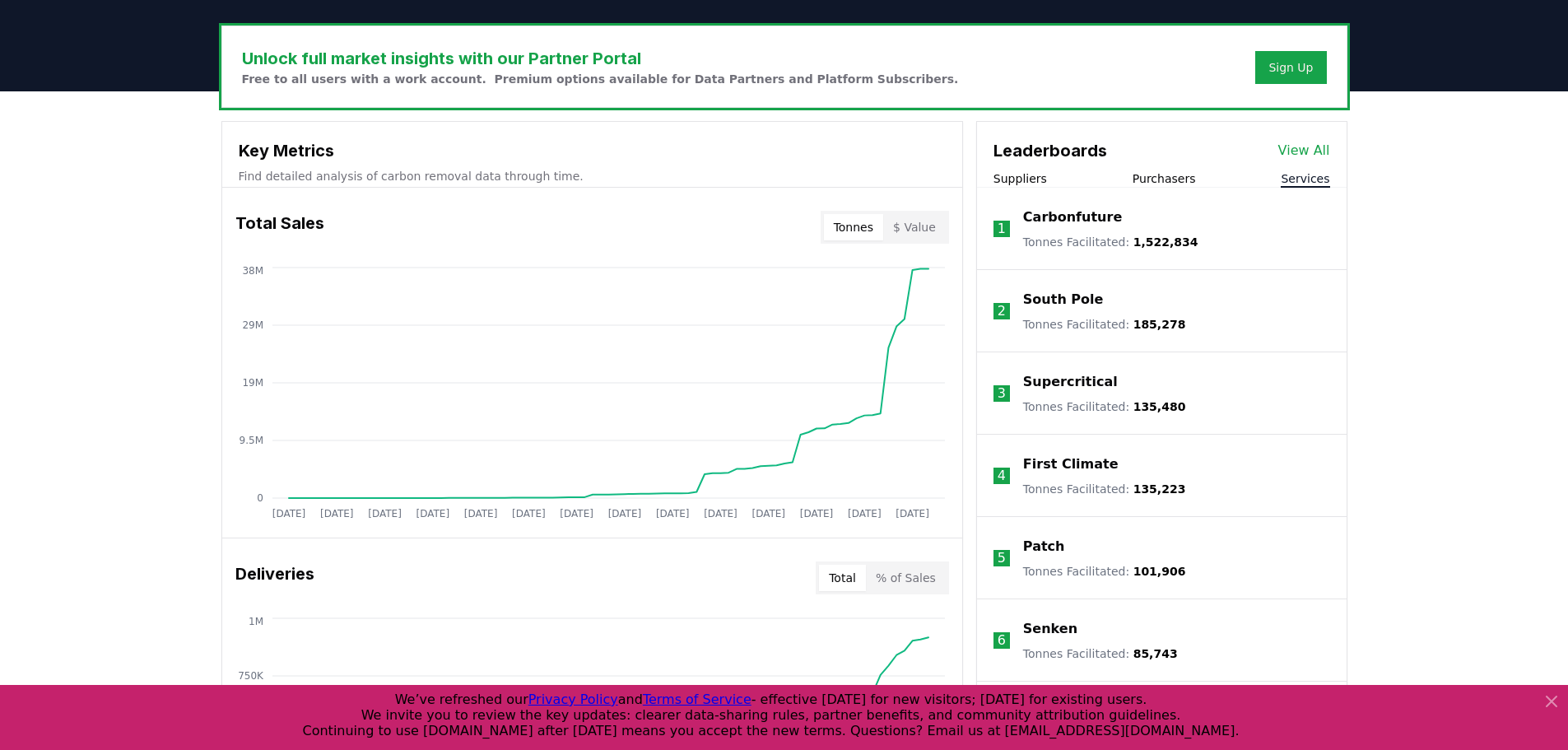
scroll to position [494, 0]
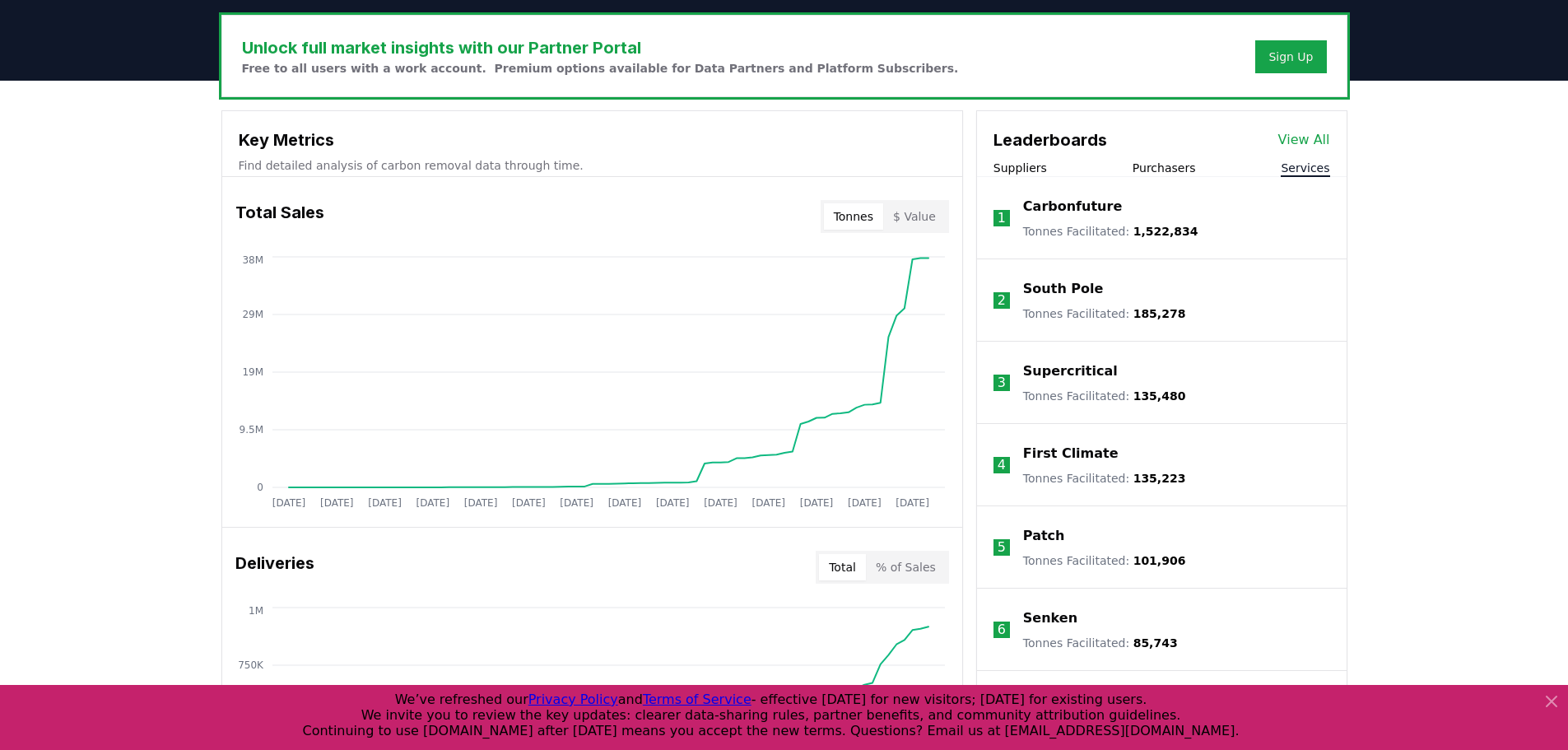
click at [920, 226] on button "$ Value" at bounding box center [914, 216] width 63 height 27
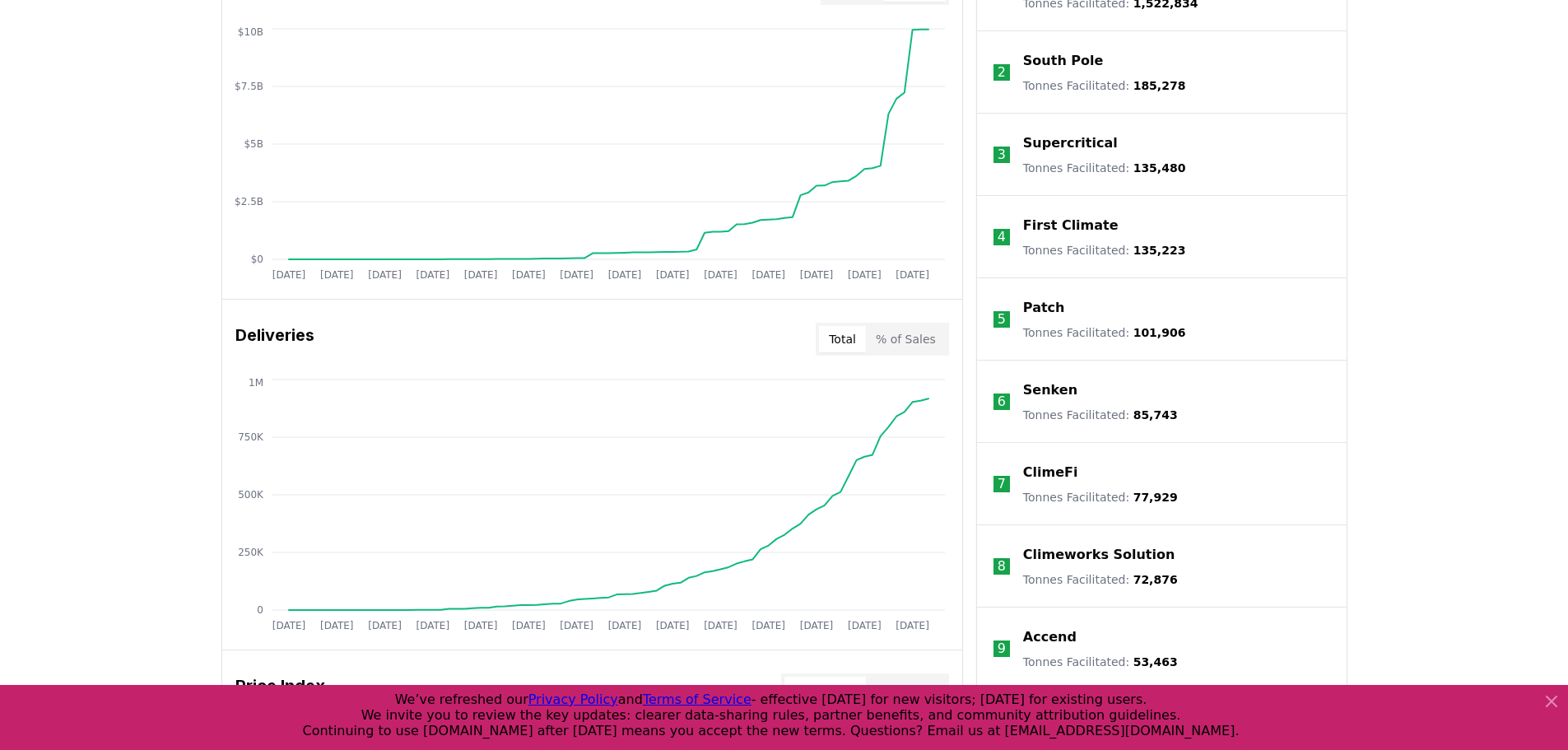
scroll to position [412, 0]
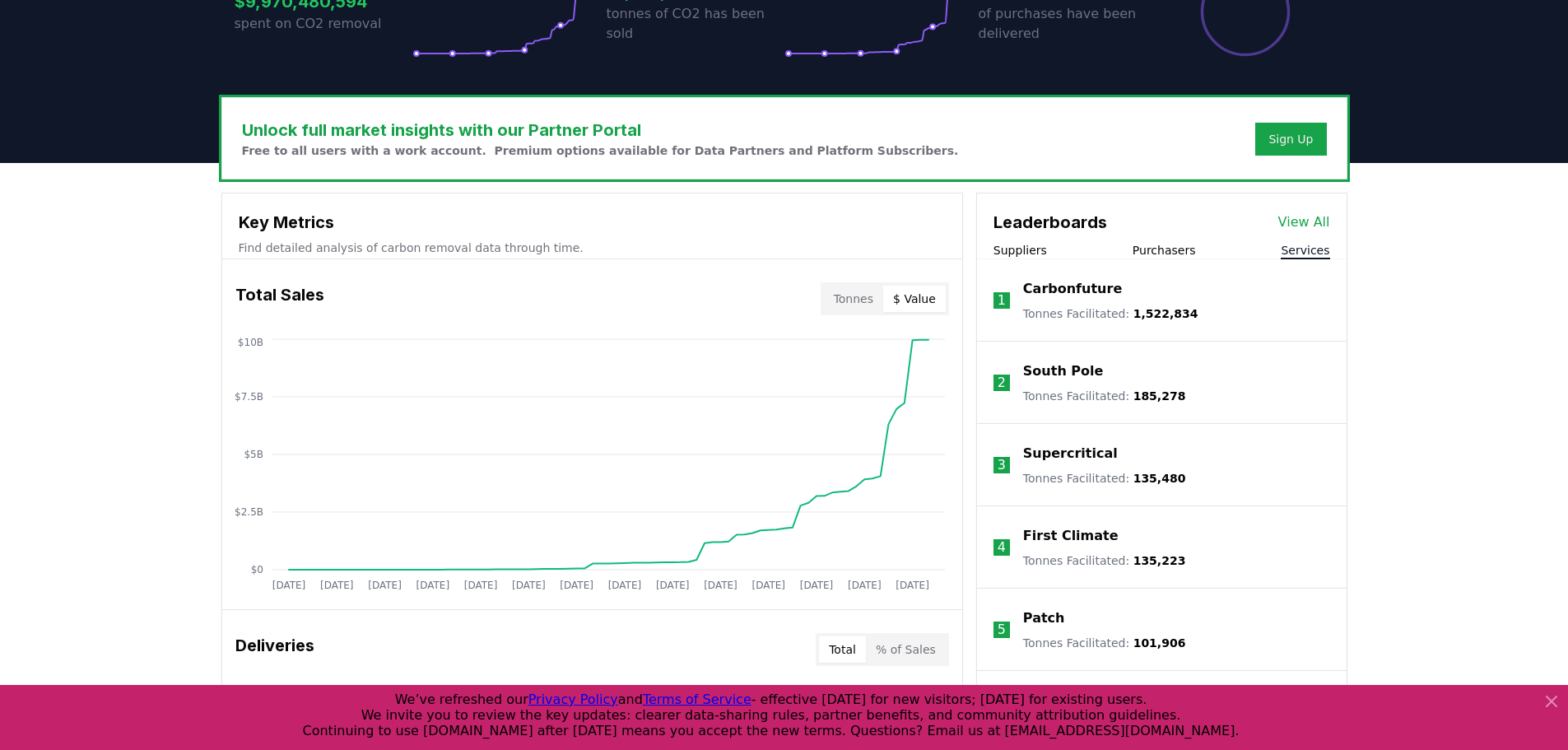
drag, startPoint x: 140, startPoint y: 398, endPoint x: 177, endPoint y: 398, distance: 37.0
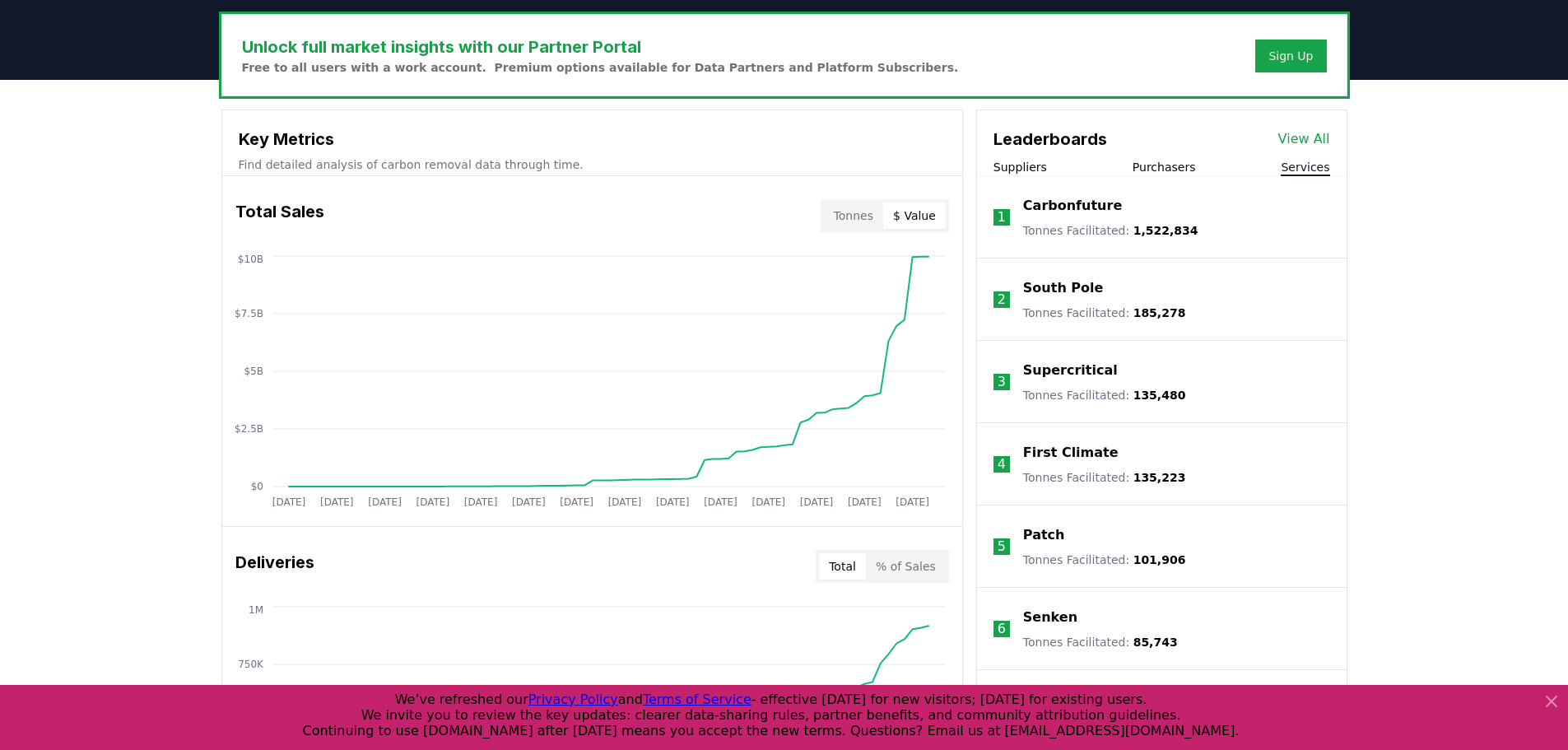
scroll to position [576, 0]
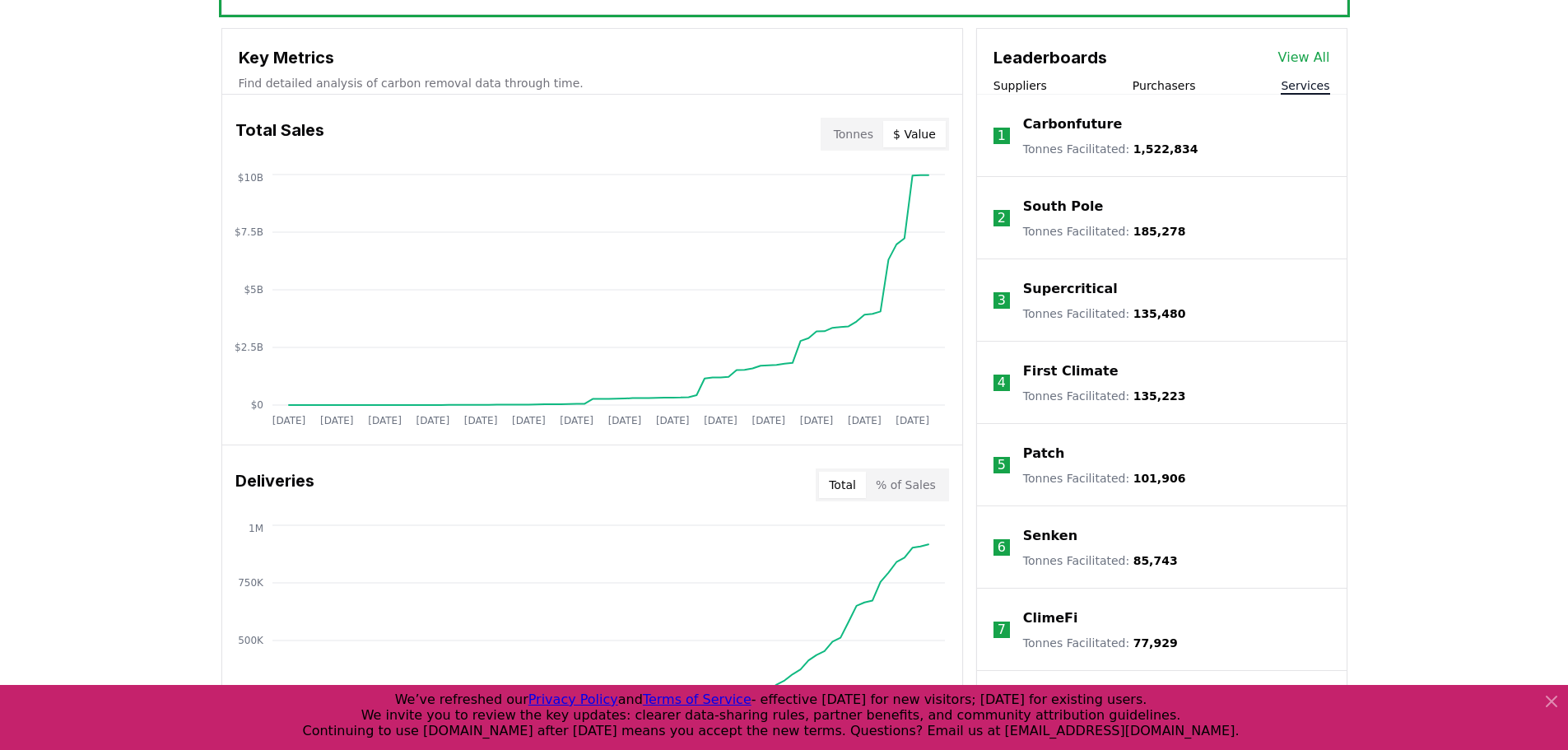
click at [848, 134] on button "Tonnes" at bounding box center [853, 134] width 59 height 27
click at [918, 139] on button "$ Value" at bounding box center [914, 134] width 63 height 27
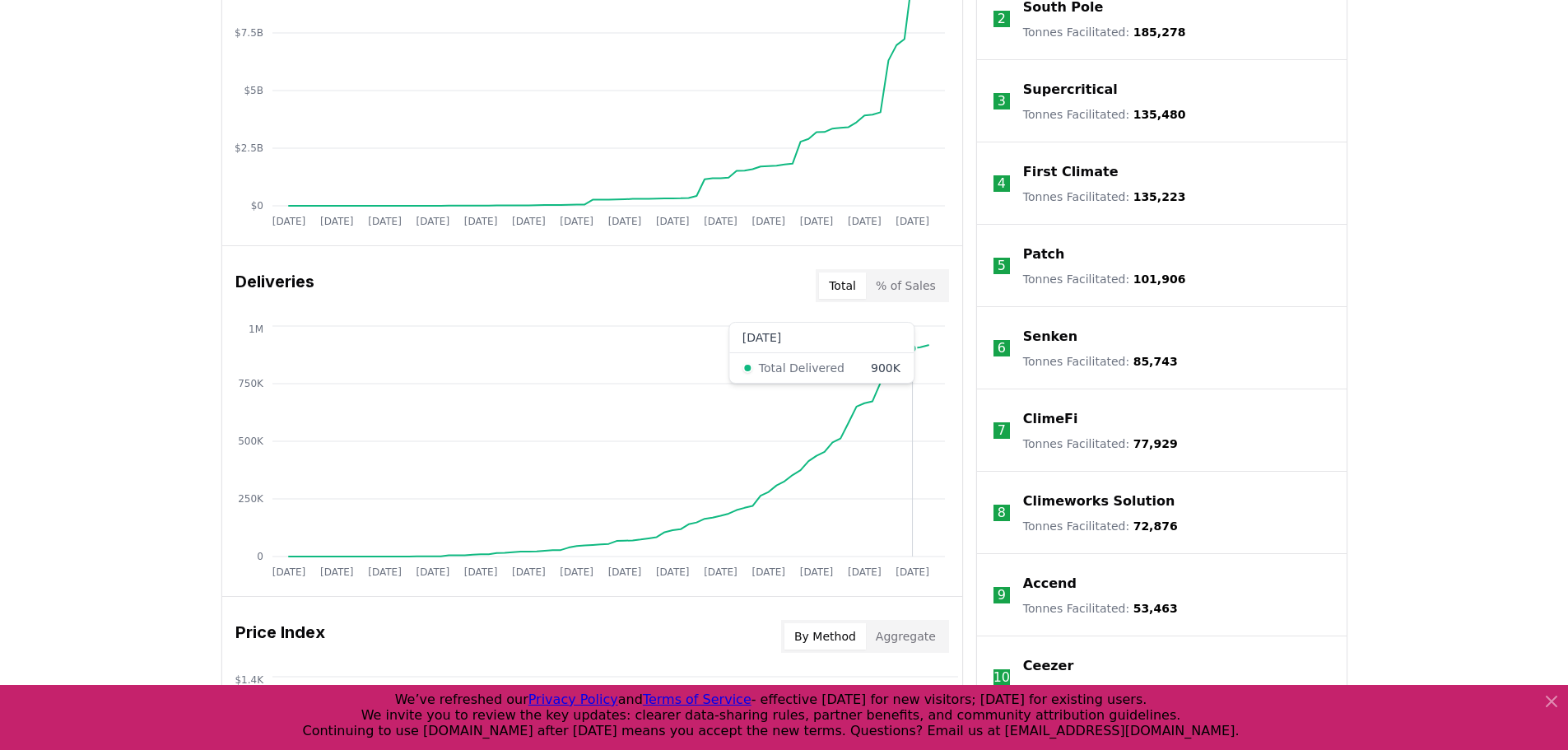
scroll to position [905, 0]
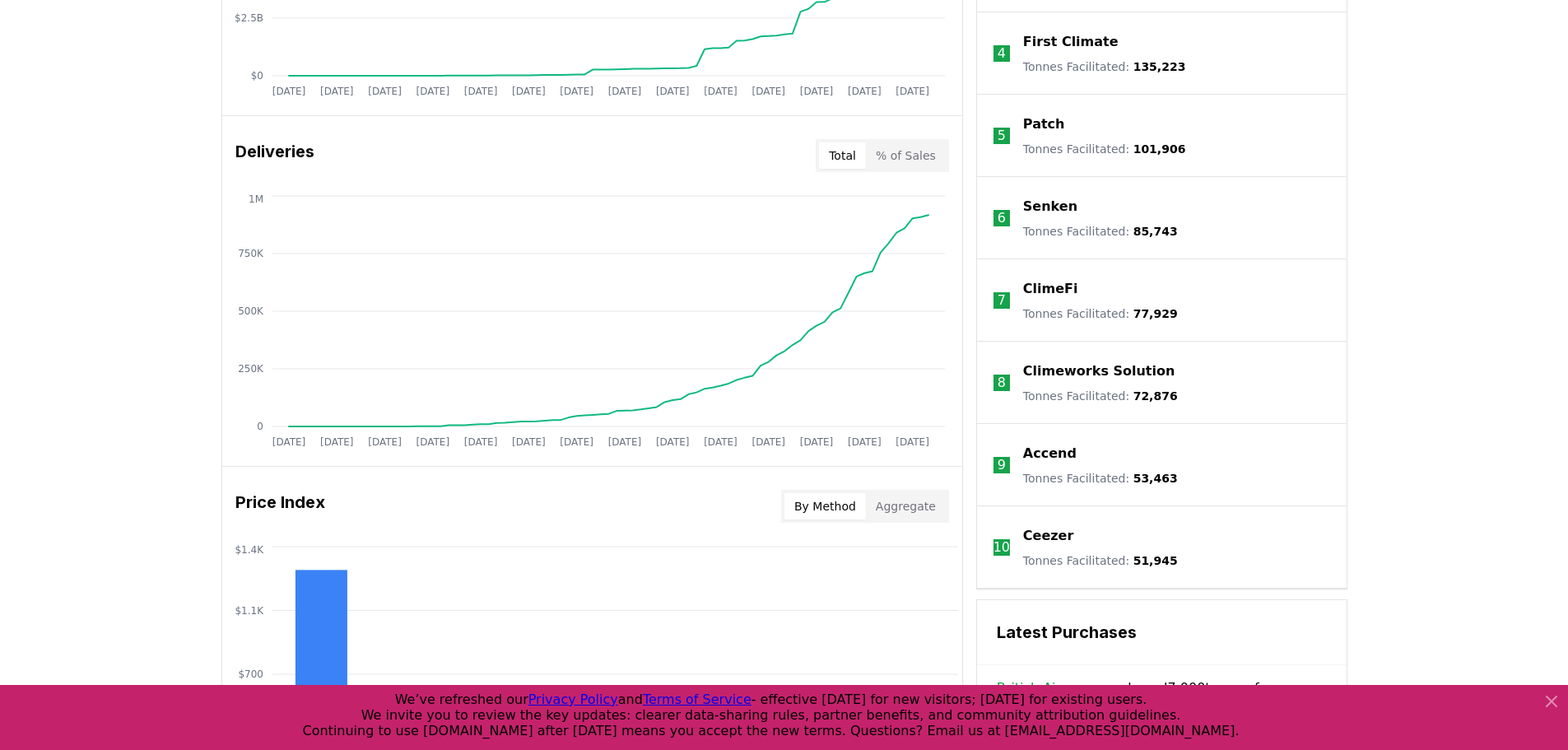
click at [913, 170] on div "Total % of Sales" at bounding box center [882, 155] width 134 height 33
click at [905, 158] on button "% of Sales" at bounding box center [906, 155] width 80 height 27
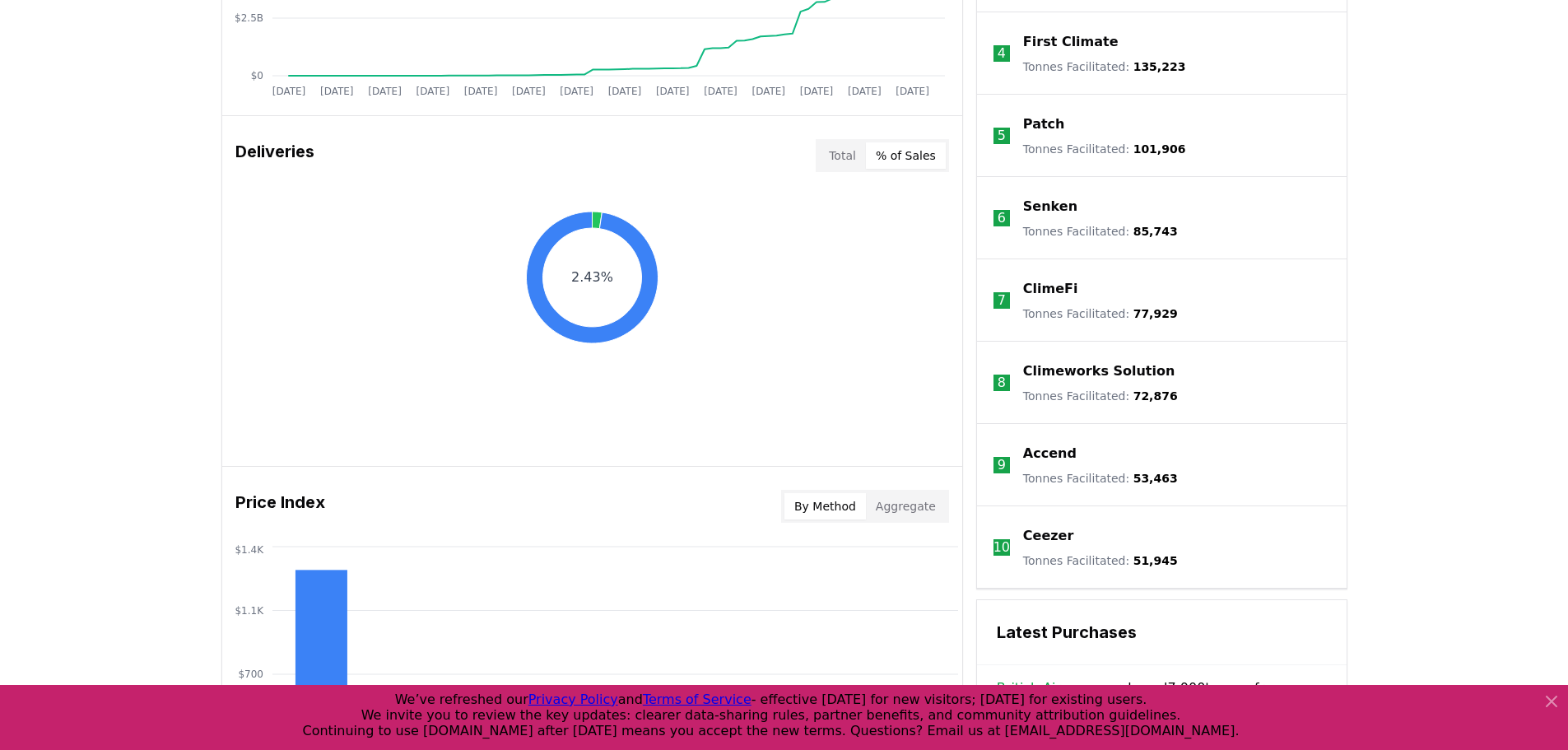
click at [850, 152] on button "Total" at bounding box center [842, 155] width 47 height 27
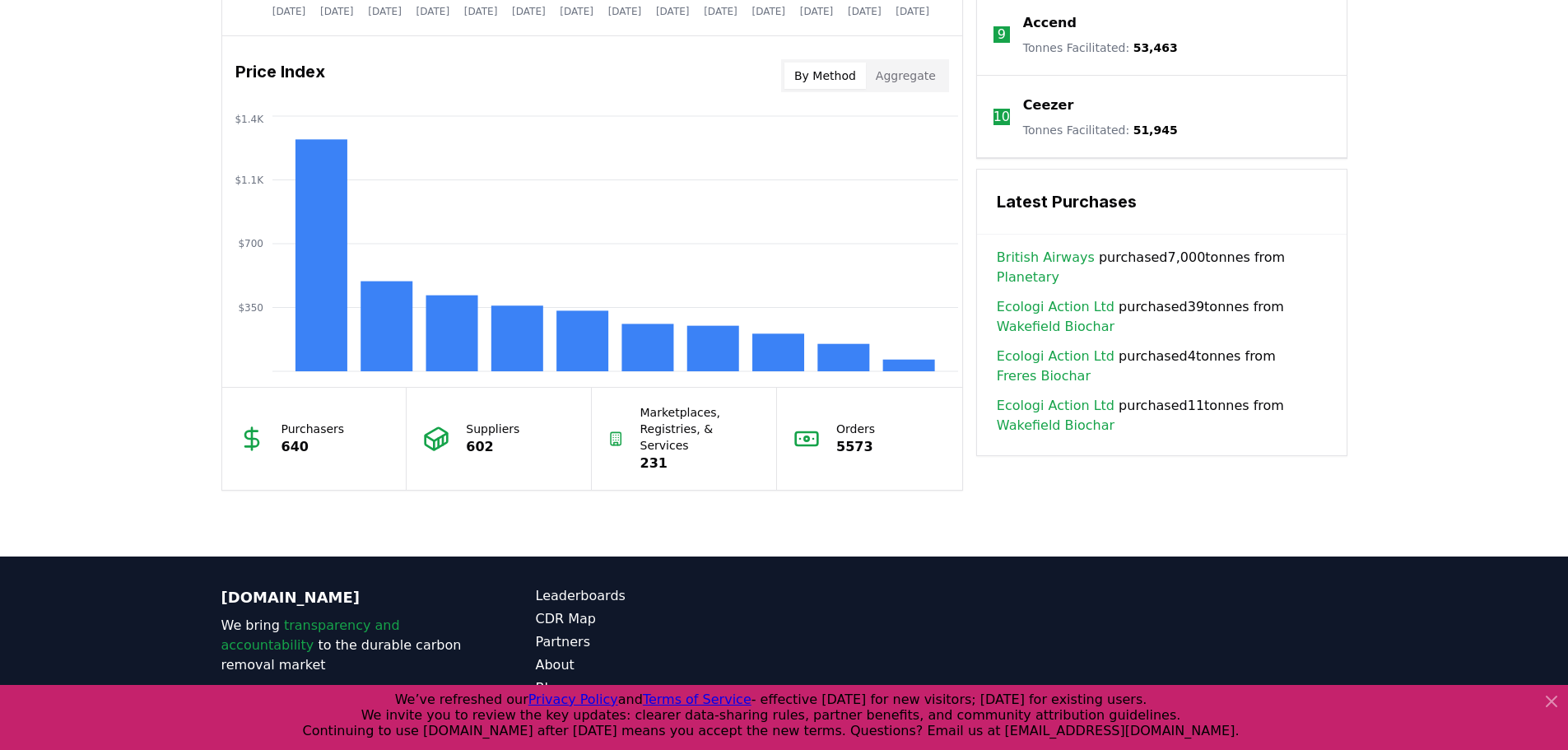
scroll to position [1307, 0]
